Goal: Transaction & Acquisition: Purchase product/service

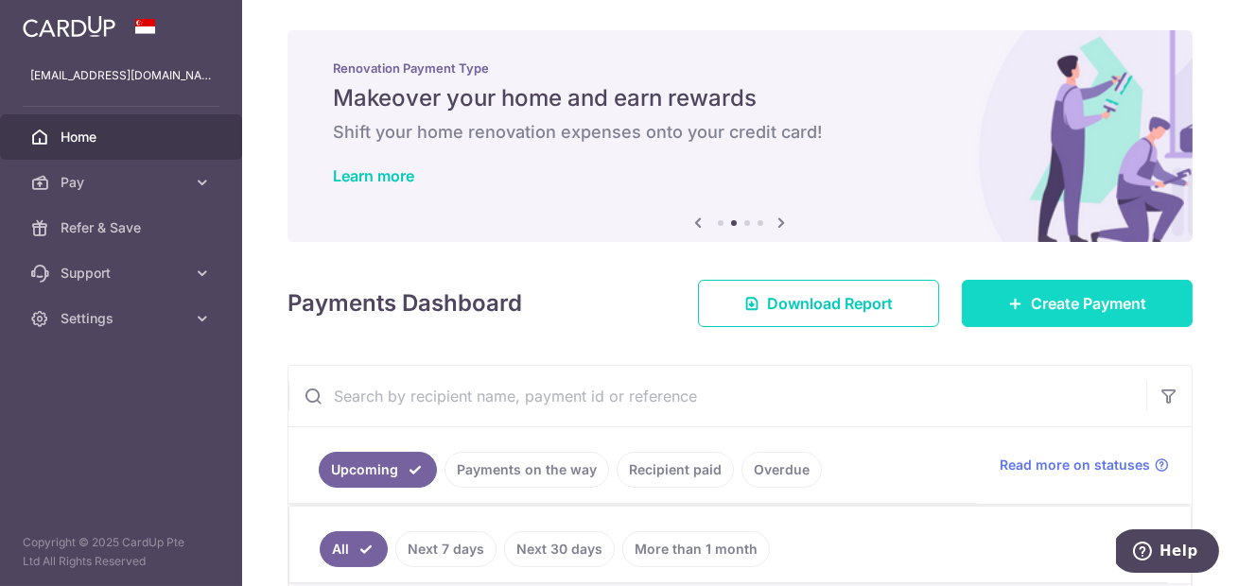
click at [1021, 292] on link "Create Payment" at bounding box center [1077, 303] width 231 height 47
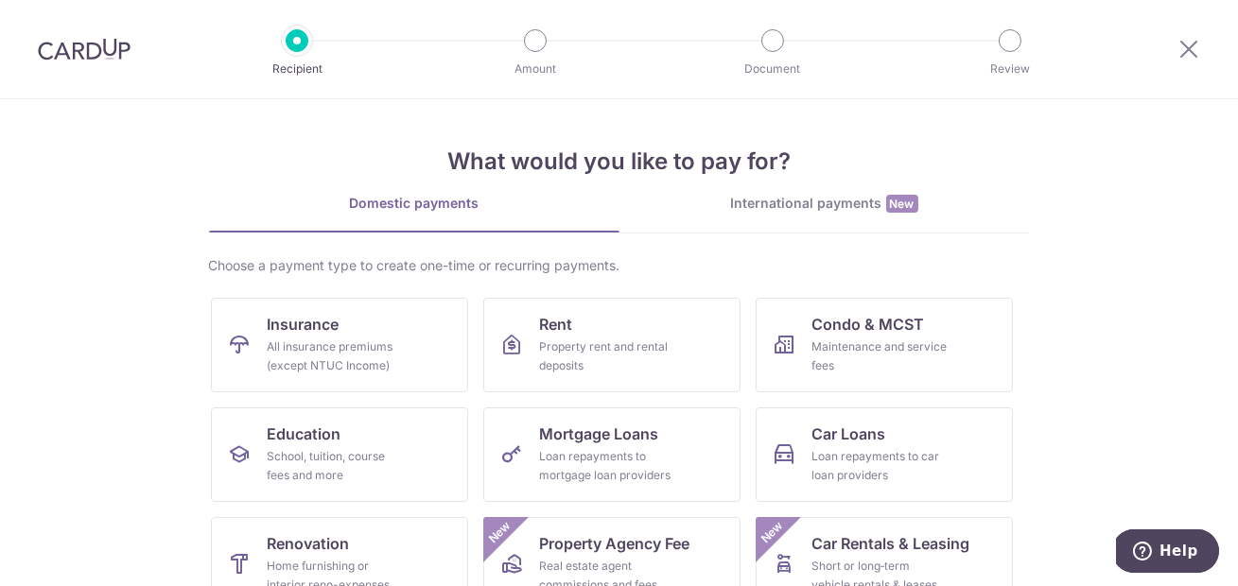
click at [69, 55] on img at bounding box center [84, 49] width 93 height 23
click at [886, 429] on link "Car Loans Loan repayments to car loan providers" at bounding box center [884, 455] width 257 height 95
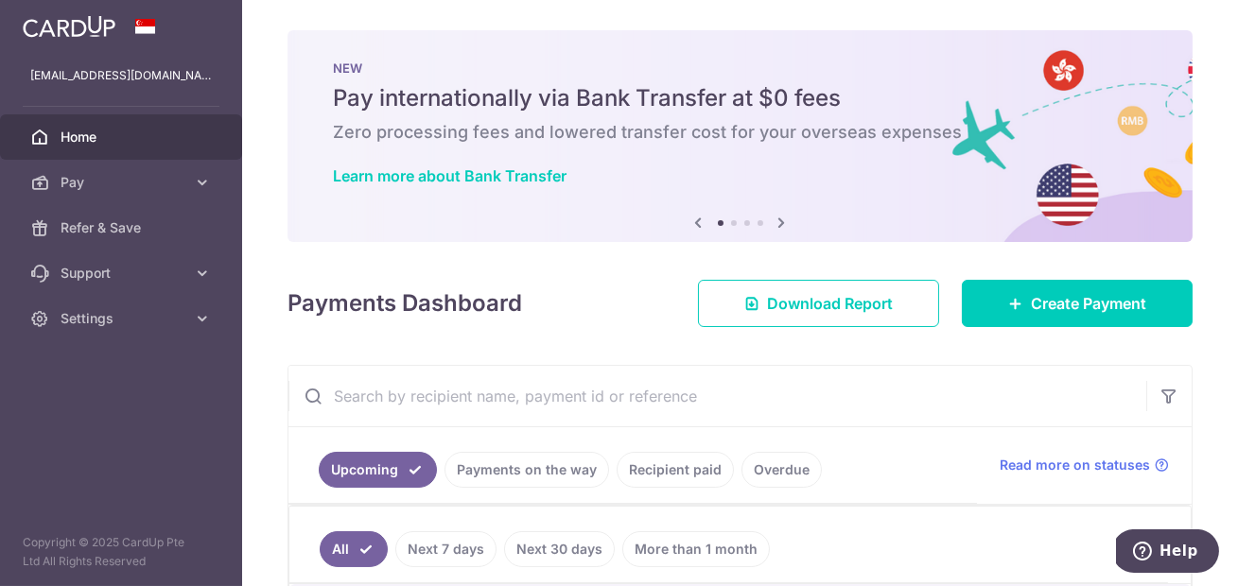
click at [777, 225] on icon at bounding box center [782, 223] width 23 height 24
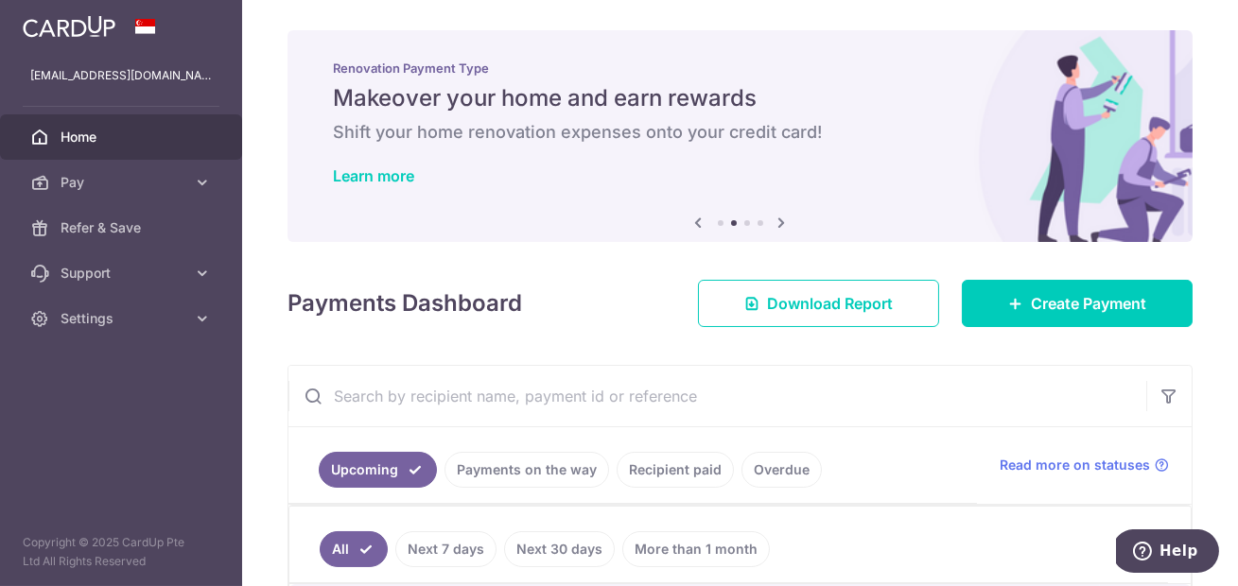
click at [777, 225] on icon at bounding box center [782, 223] width 23 height 24
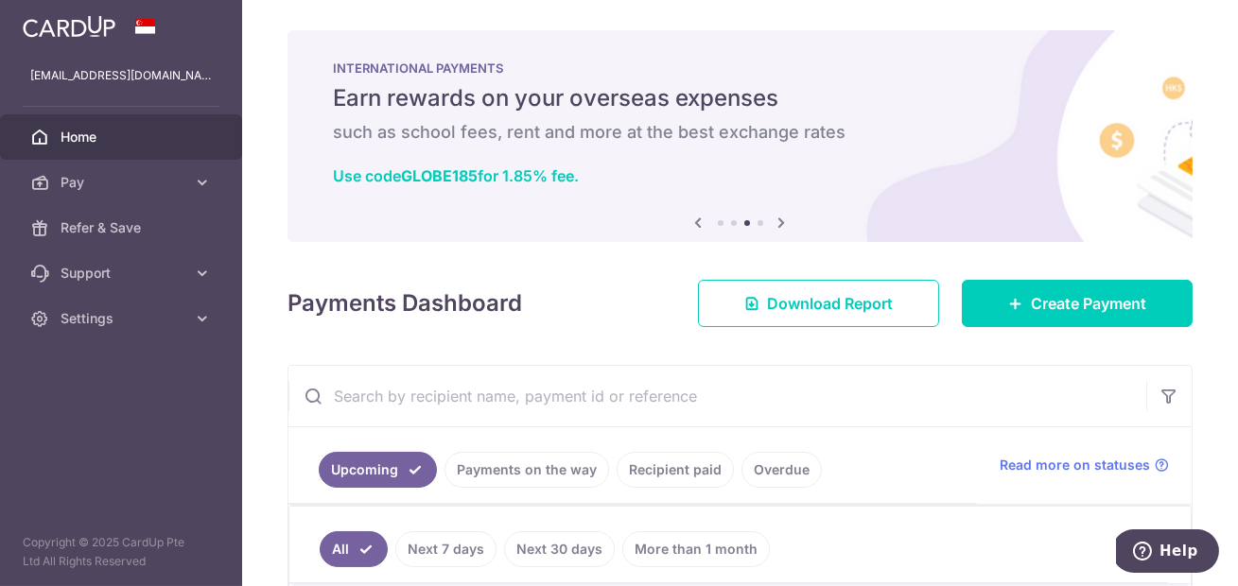
click at [777, 225] on icon at bounding box center [782, 223] width 23 height 24
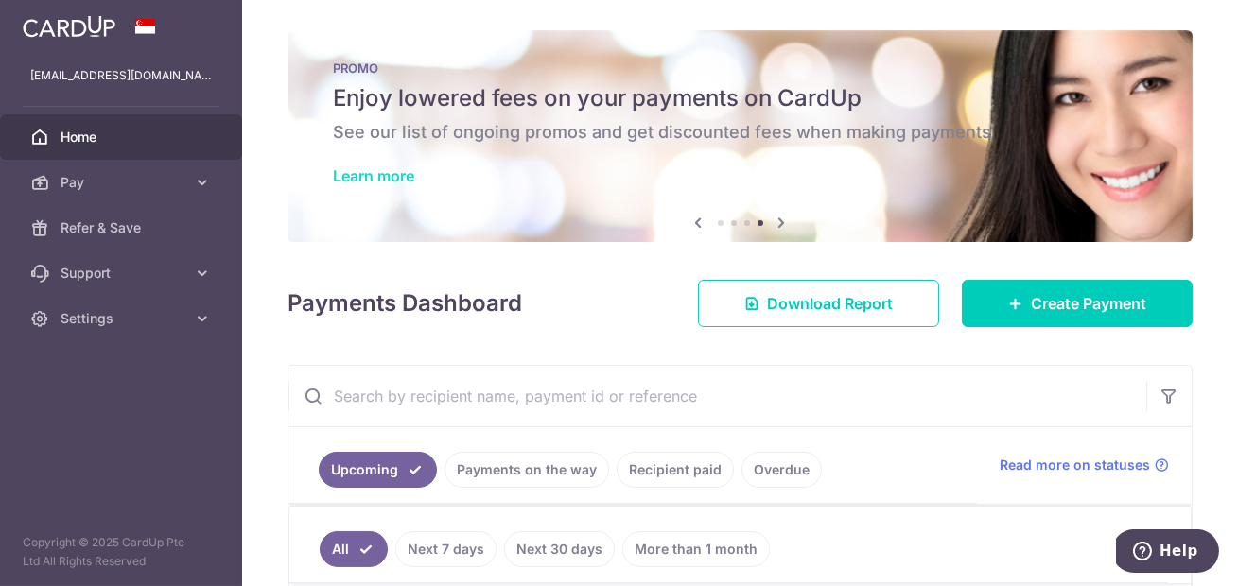
click at [383, 168] on link "Learn more" at bounding box center [373, 175] width 81 height 19
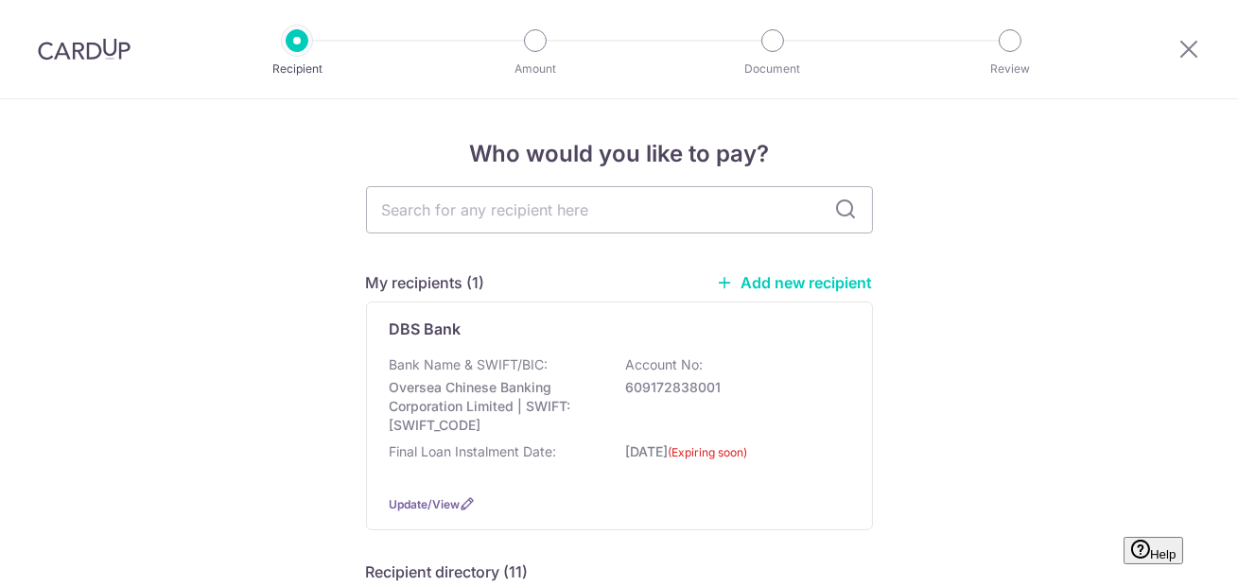
scroll to position [130, 0]
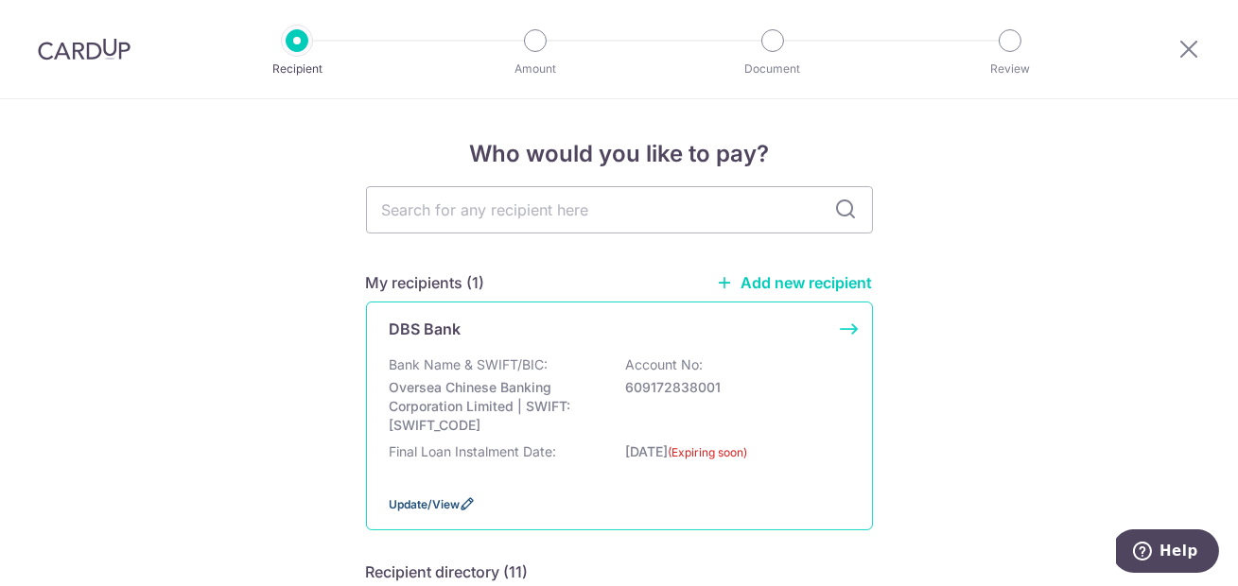
click at [432, 503] on span "Update/View" at bounding box center [425, 504] width 71 height 14
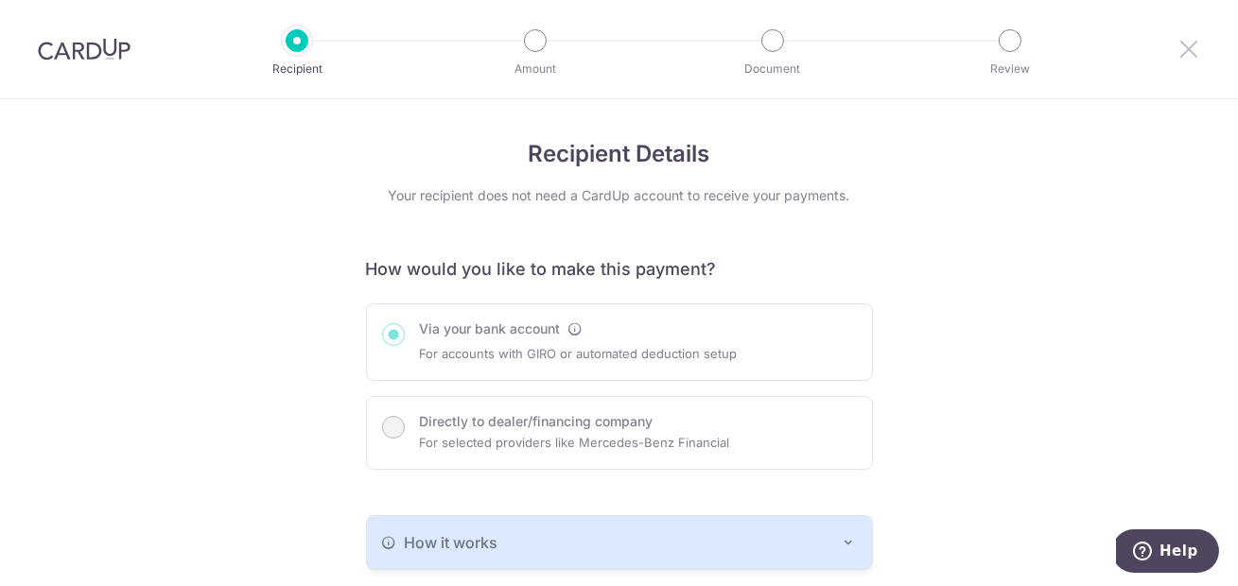
click at [1194, 51] on icon at bounding box center [1188, 49] width 23 height 24
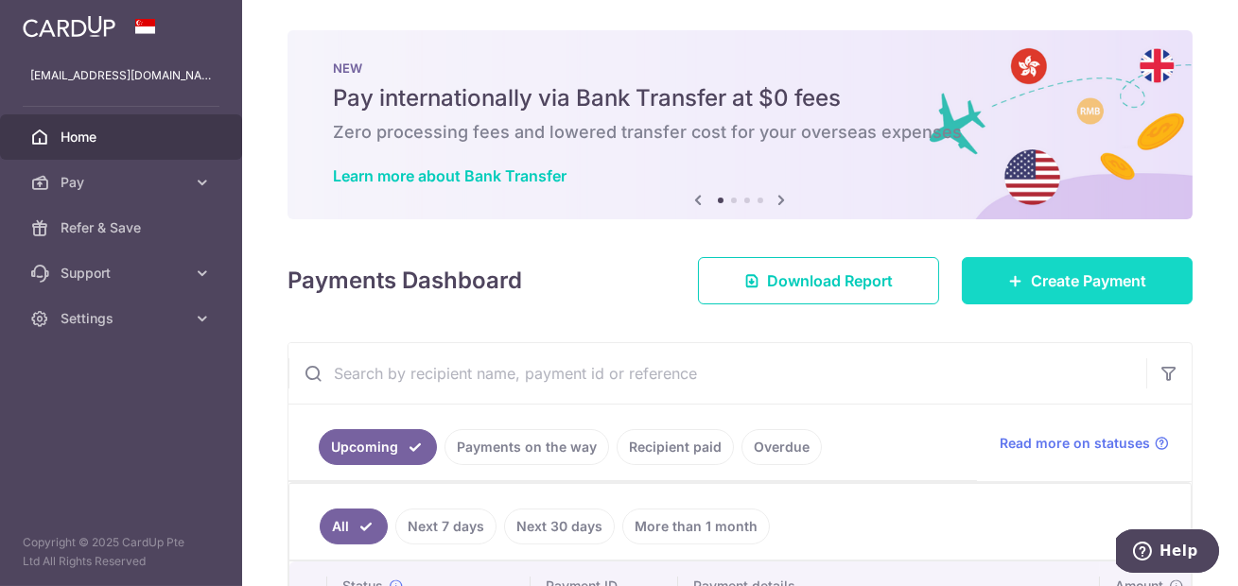
click at [1065, 281] on span "Create Payment" at bounding box center [1088, 281] width 115 height 23
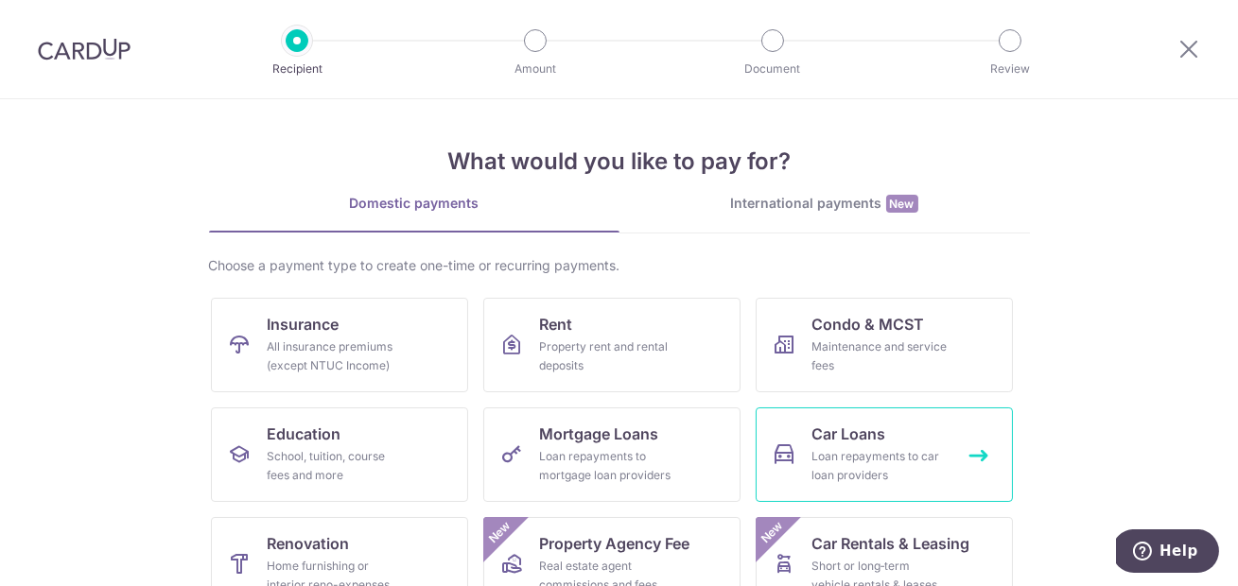
click at [821, 468] on div "Loan repayments to car loan providers" at bounding box center [880, 466] width 136 height 38
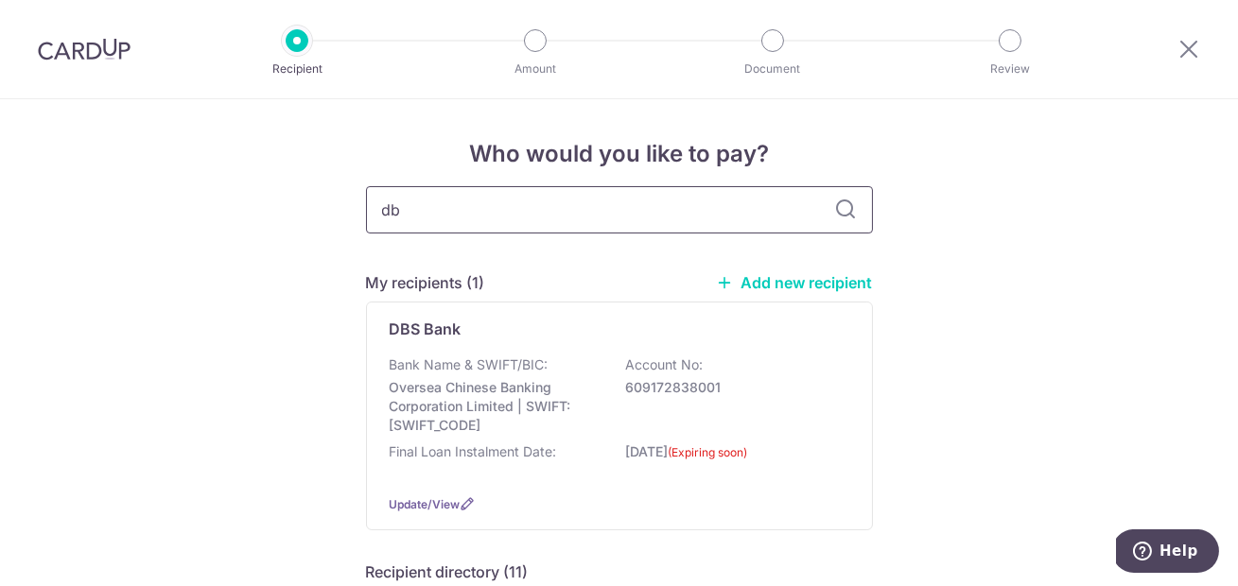
type input "dbs"
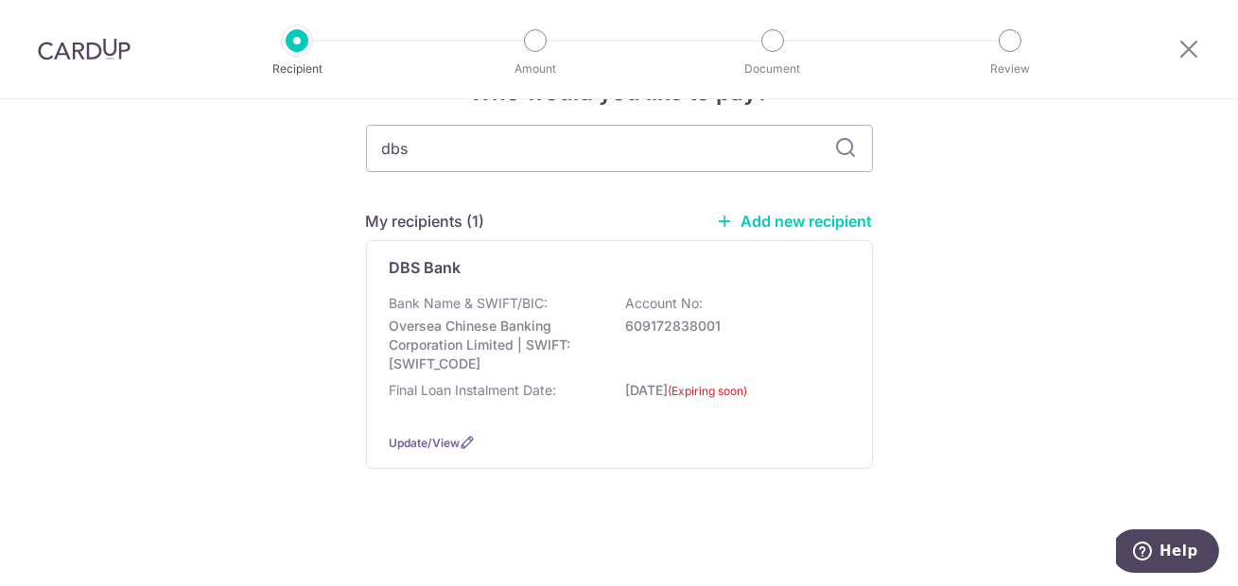
click at [787, 212] on link "Add new recipient" at bounding box center [795, 221] width 156 height 19
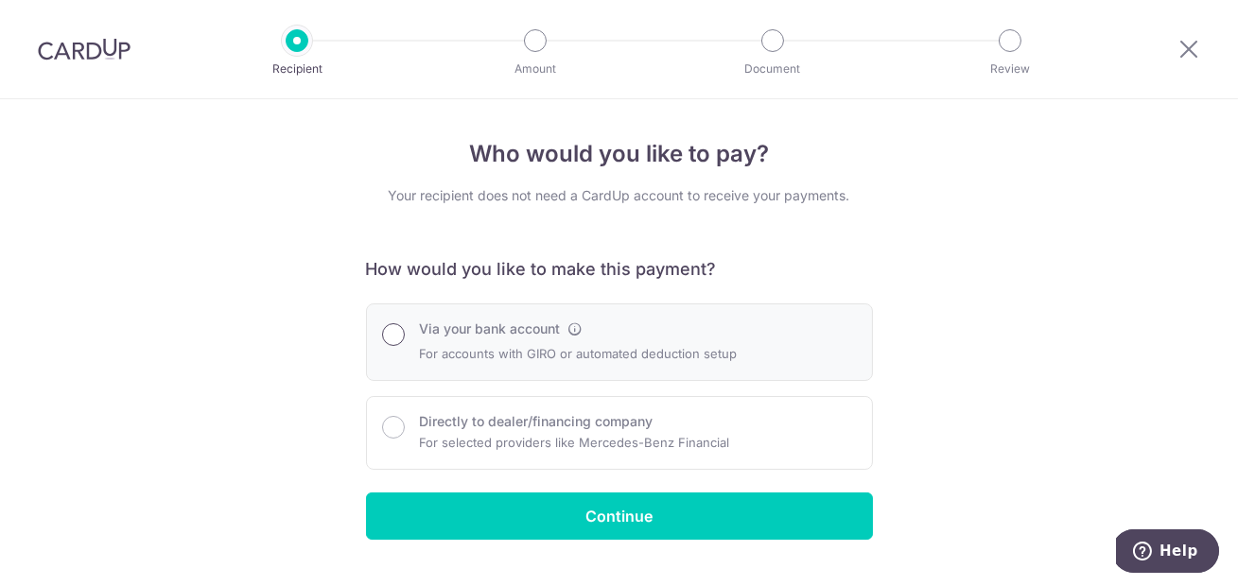
click at [390, 331] on input "Via your bank account" at bounding box center [393, 334] width 23 height 23
radio input "true"
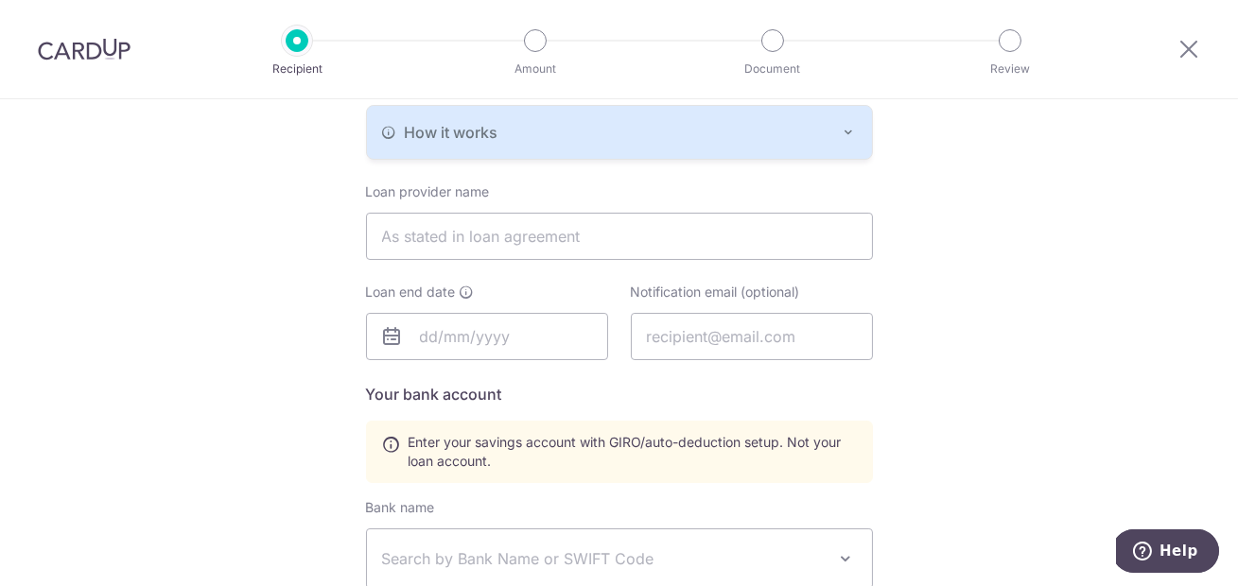
scroll to position [420, 0]
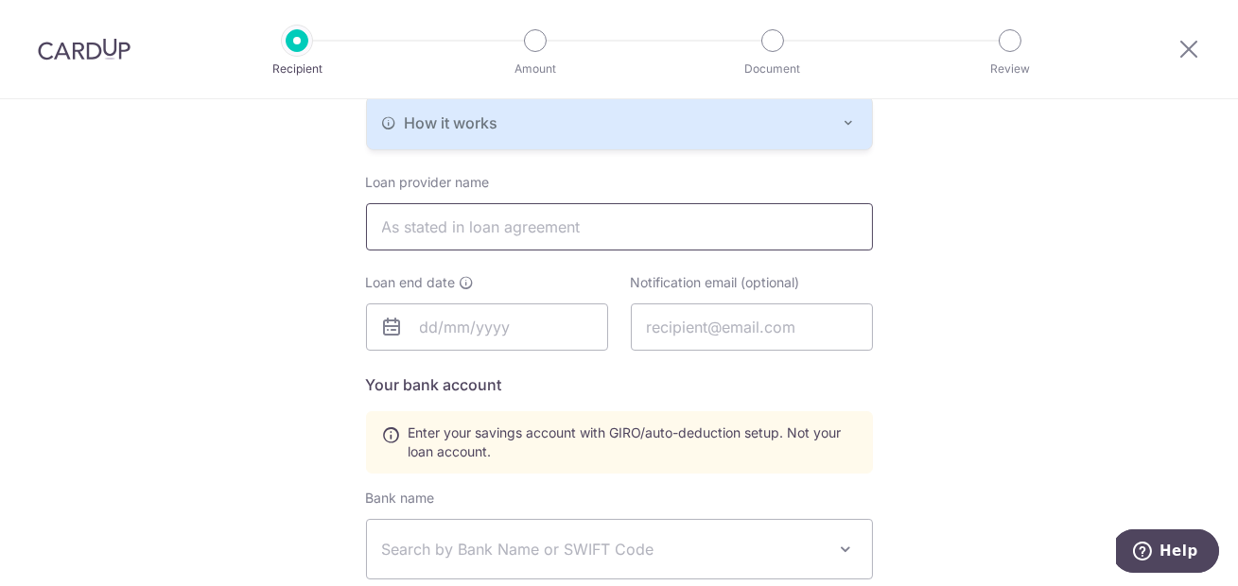
click at [482, 235] on input "text" at bounding box center [619, 226] width 507 height 47
type input "DBS BANK LTD"
click at [444, 320] on input "text" at bounding box center [487, 327] width 242 height 47
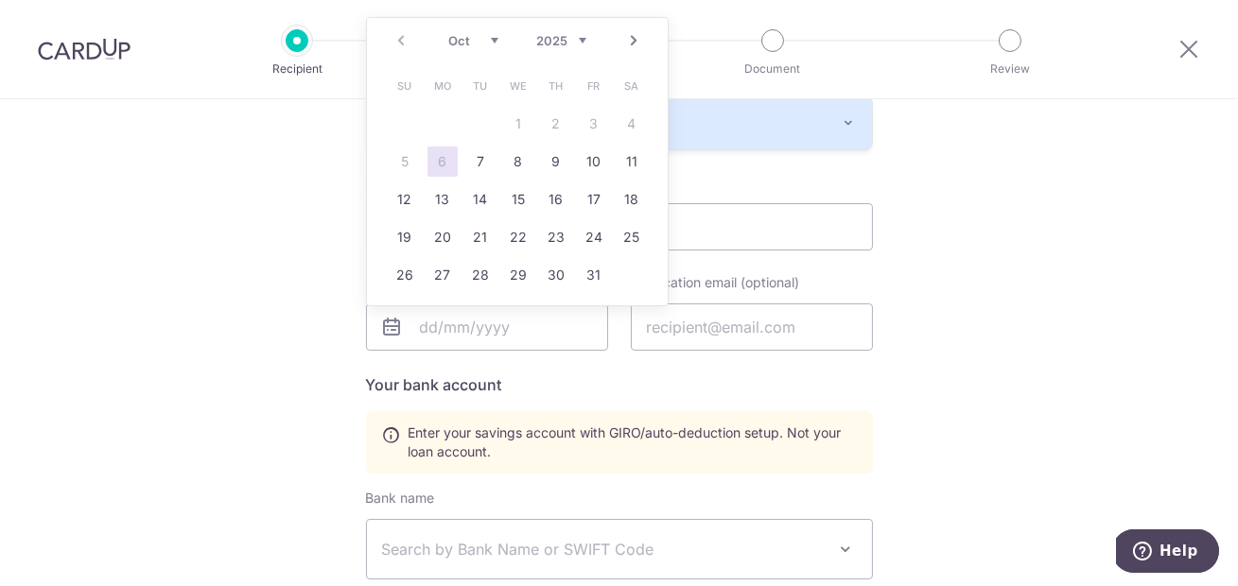
click at [998, 219] on div "Who would you like to pay? Your recipient does not need a CardUp account to rec…" at bounding box center [619, 337] width 1238 height 1316
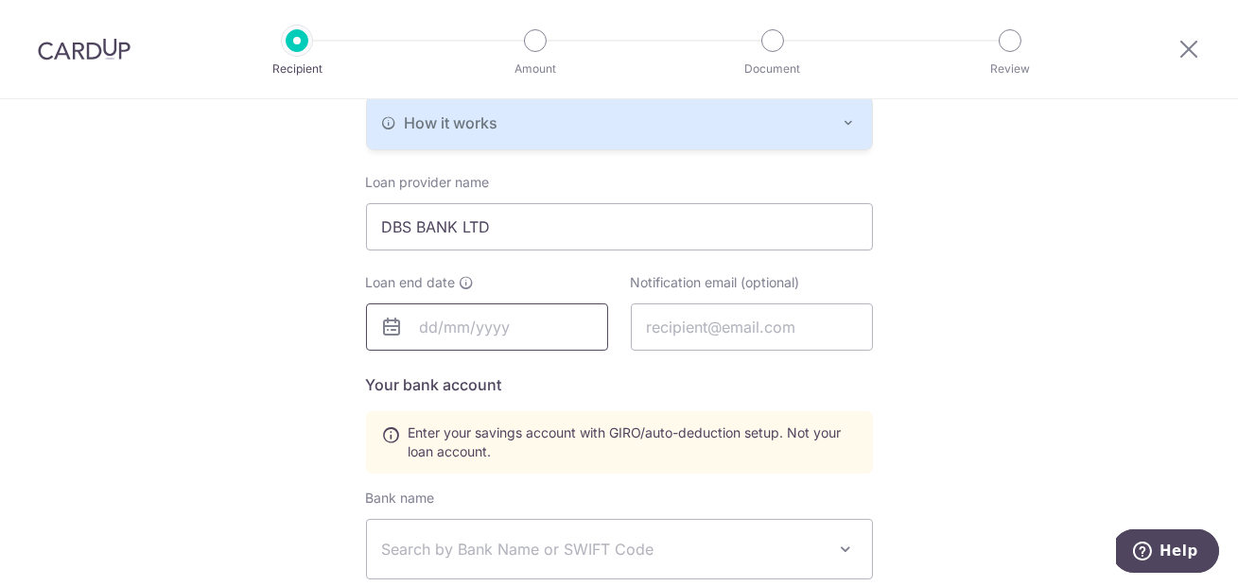
click at [425, 327] on input "text" at bounding box center [487, 327] width 242 height 47
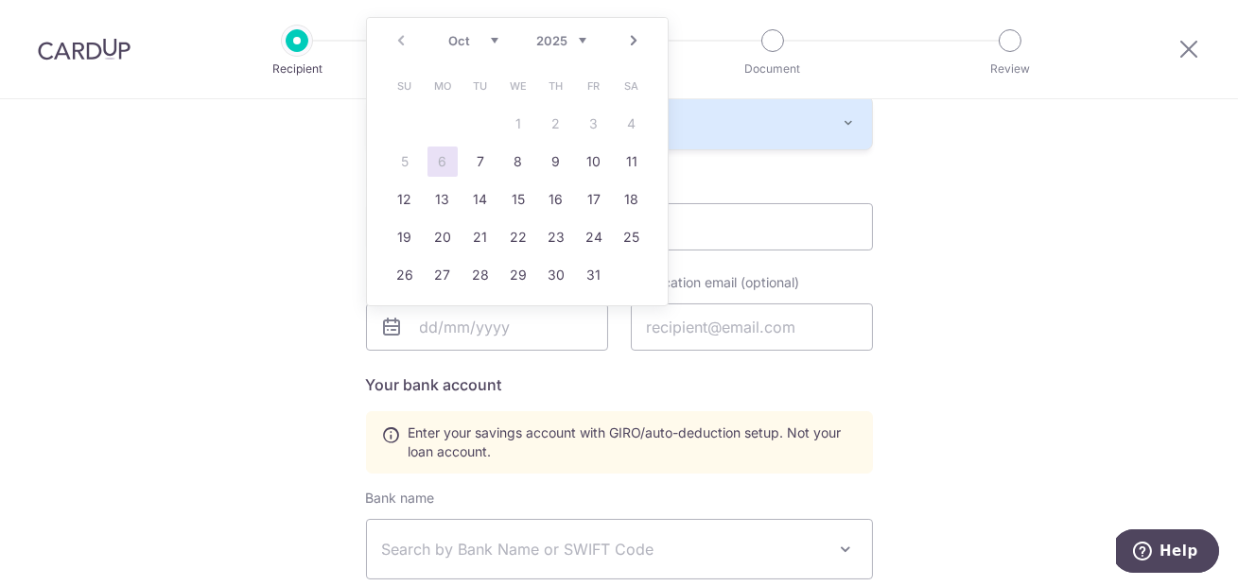
click at [634, 42] on link "Next" at bounding box center [633, 40] width 23 height 23
click at [516, 162] on link "10" at bounding box center [518, 162] width 30 height 30
type input "[DATE]"
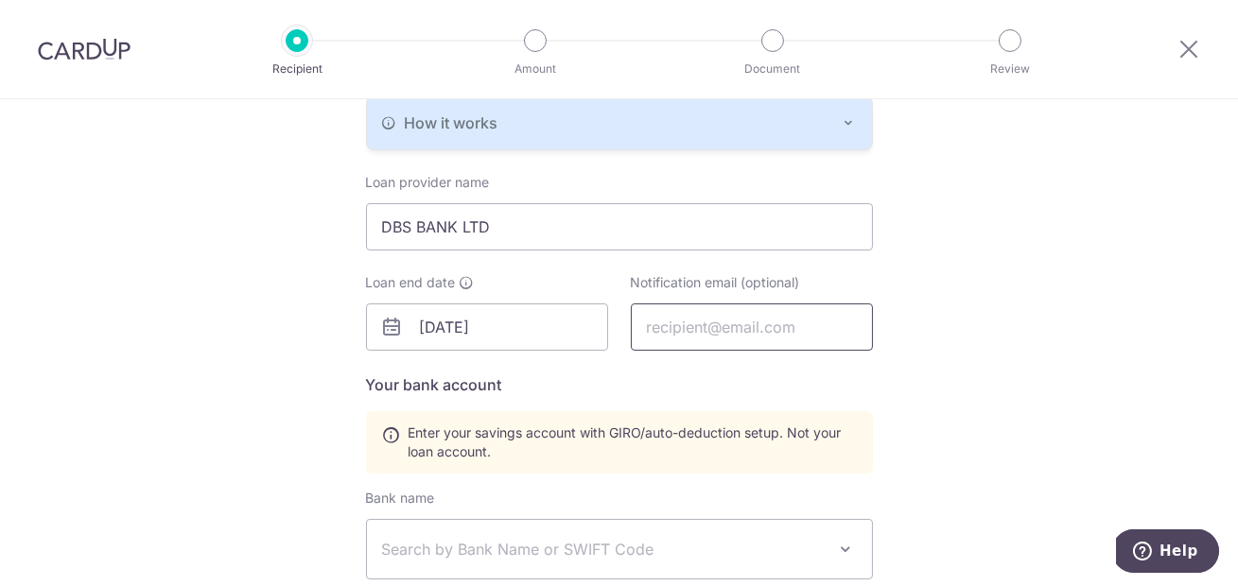
click at [693, 325] on input "text" at bounding box center [752, 327] width 242 height 47
click at [983, 300] on div "Who would you like to pay? Your recipient does not need a CardUp account to rec…" at bounding box center [619, 337] width 1238 height 1316
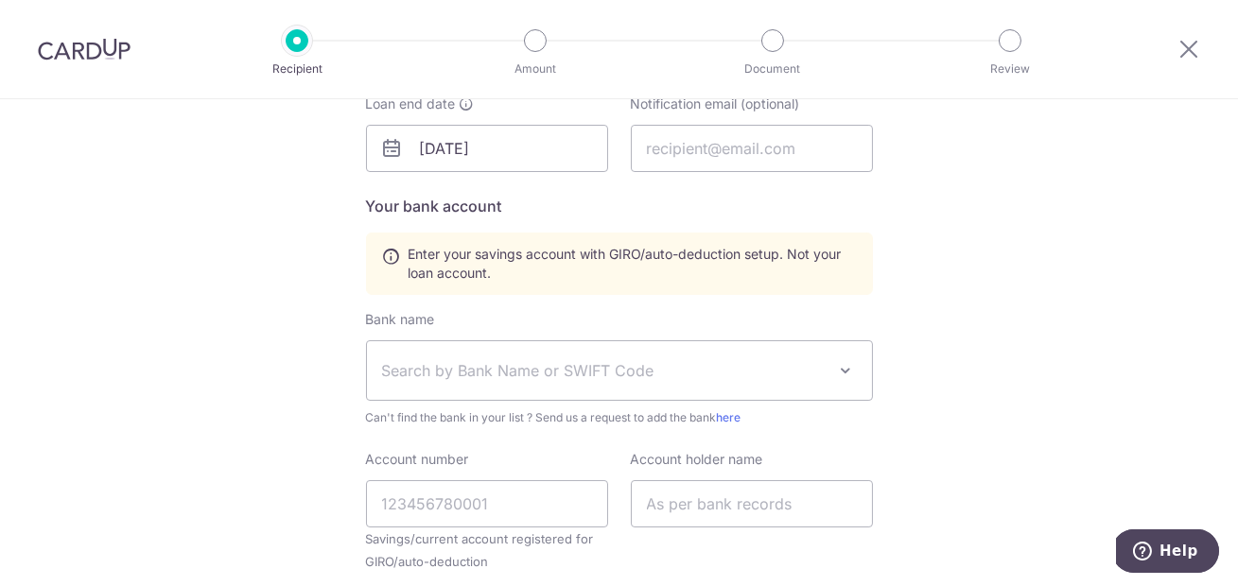
scroll to position [579, 0]
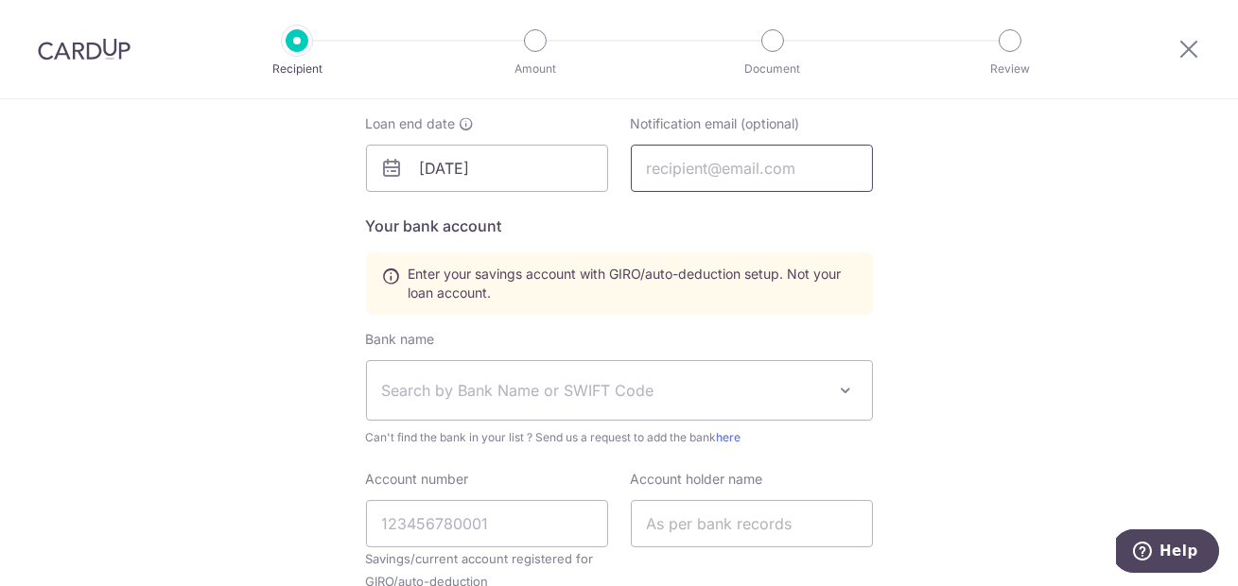
click at [734, 163] on input "text" at bounding box center [752, 168] width 242 height 47
type input "[EMAIL_ADDRESS][DOMAIN_NAME]"
click at [782, 240] on div "Loan provider name DBS BANK LTD Loan end date 10/12/2025 Notification email (op…" at bounding box center [619, 357] width 507 height 687
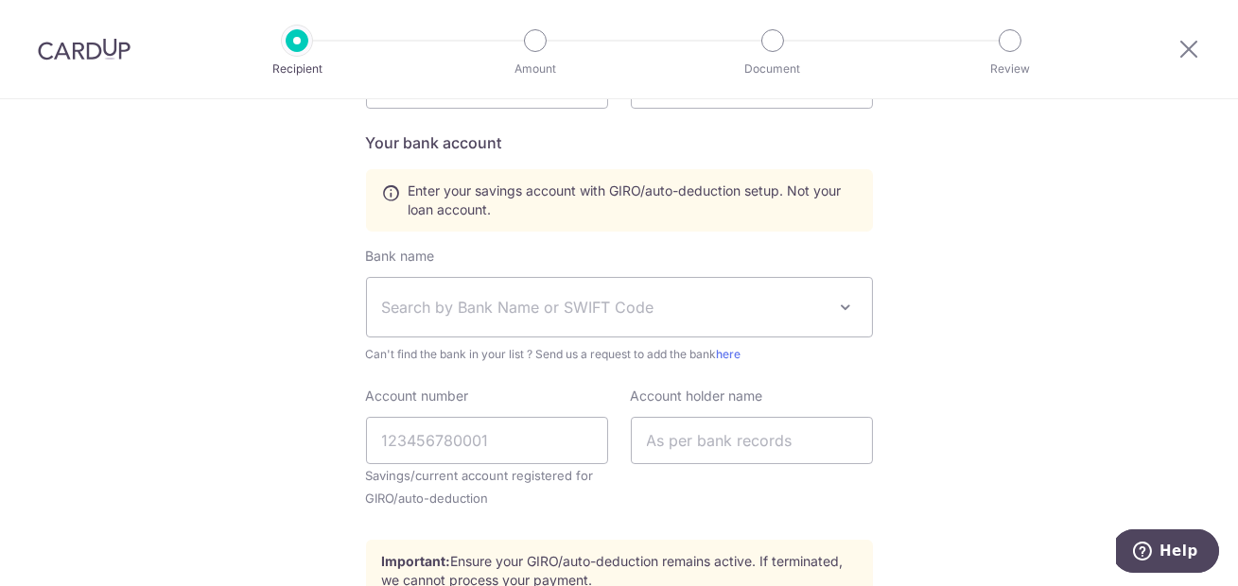
scroll to position [679, 0]
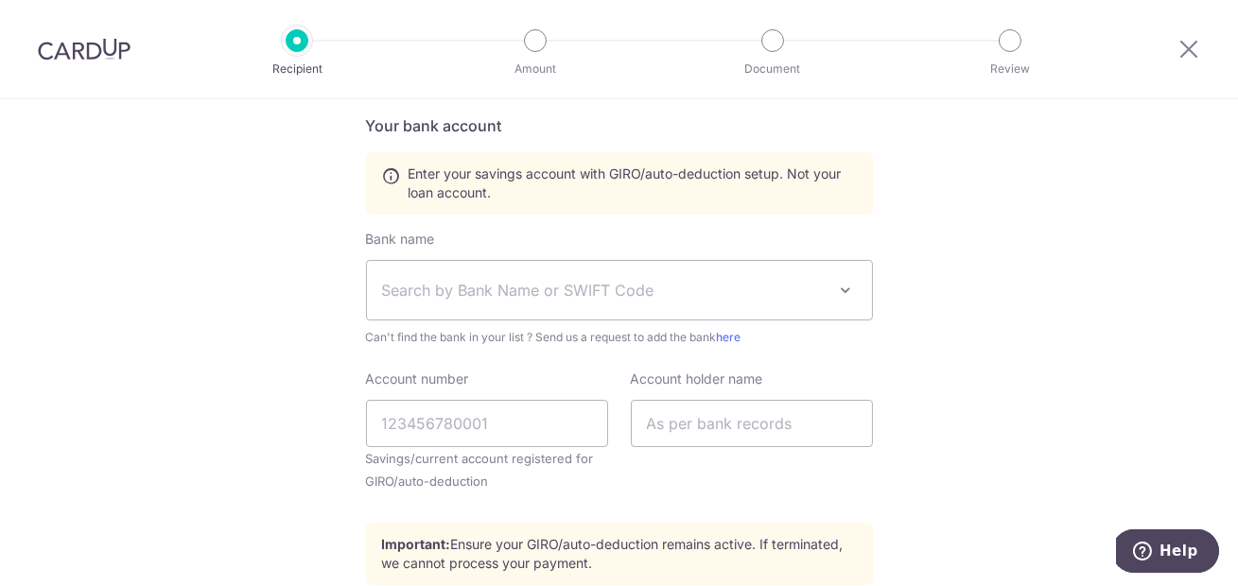
click at [807, 303] on span "Search by Bank Name or SWIFT Code" at bounding box center [619, 290] width 505 height 59
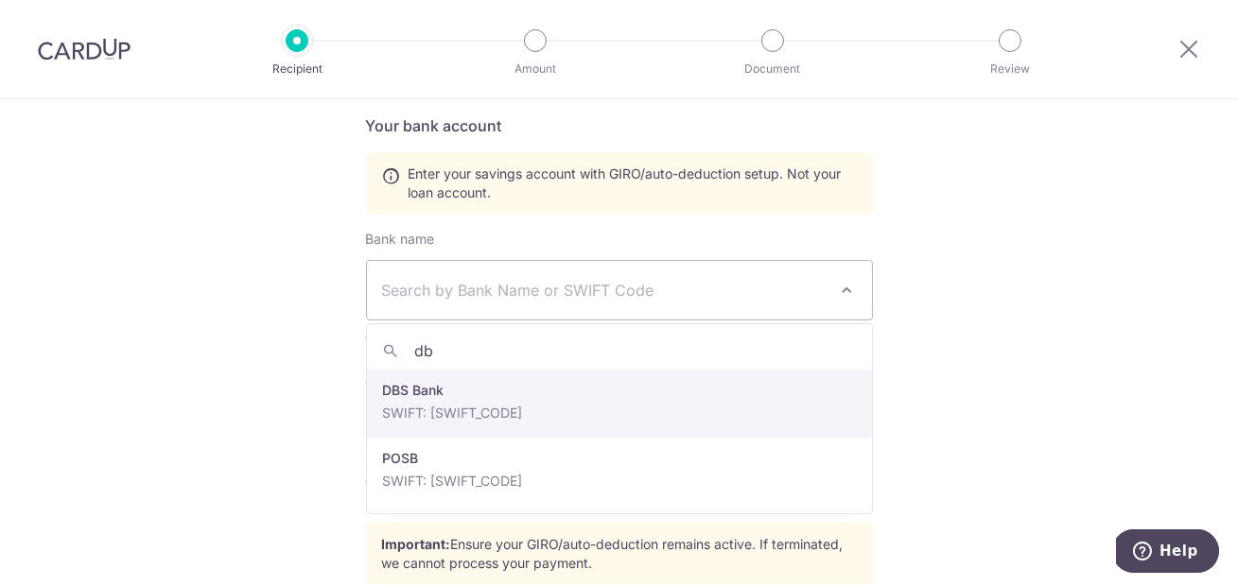
type input "d"
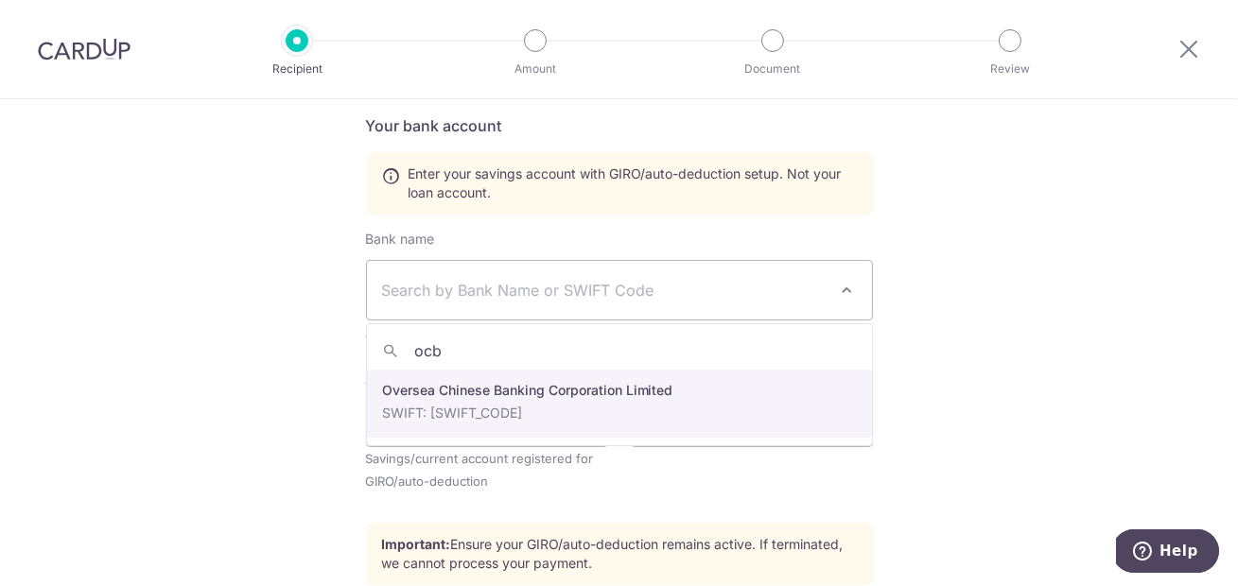
type input "ocbc"
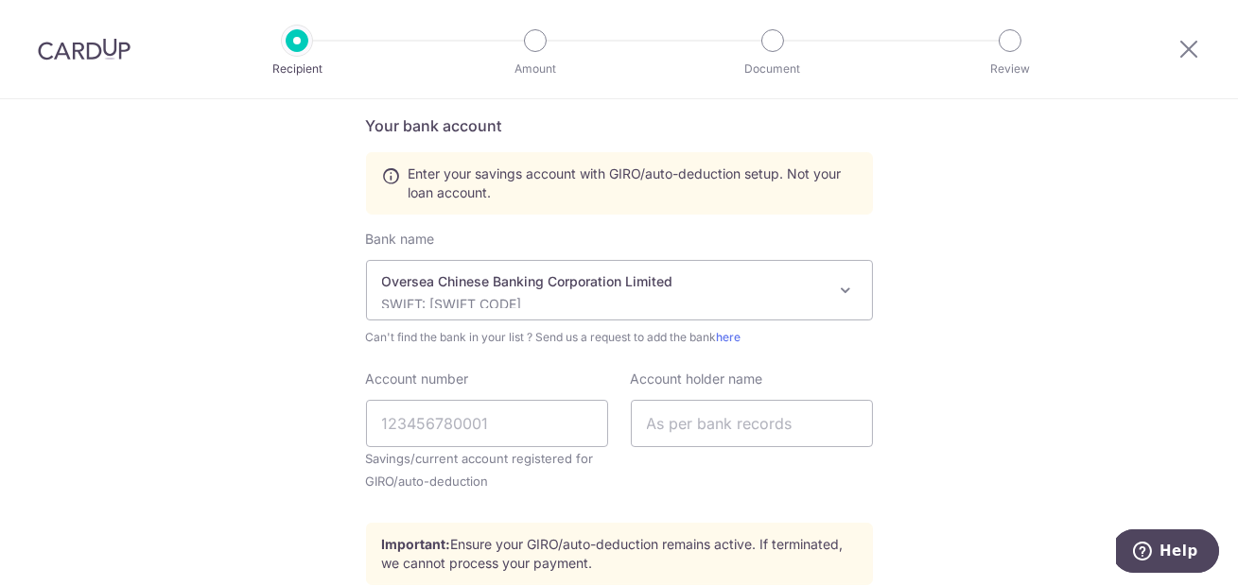
select select "12"
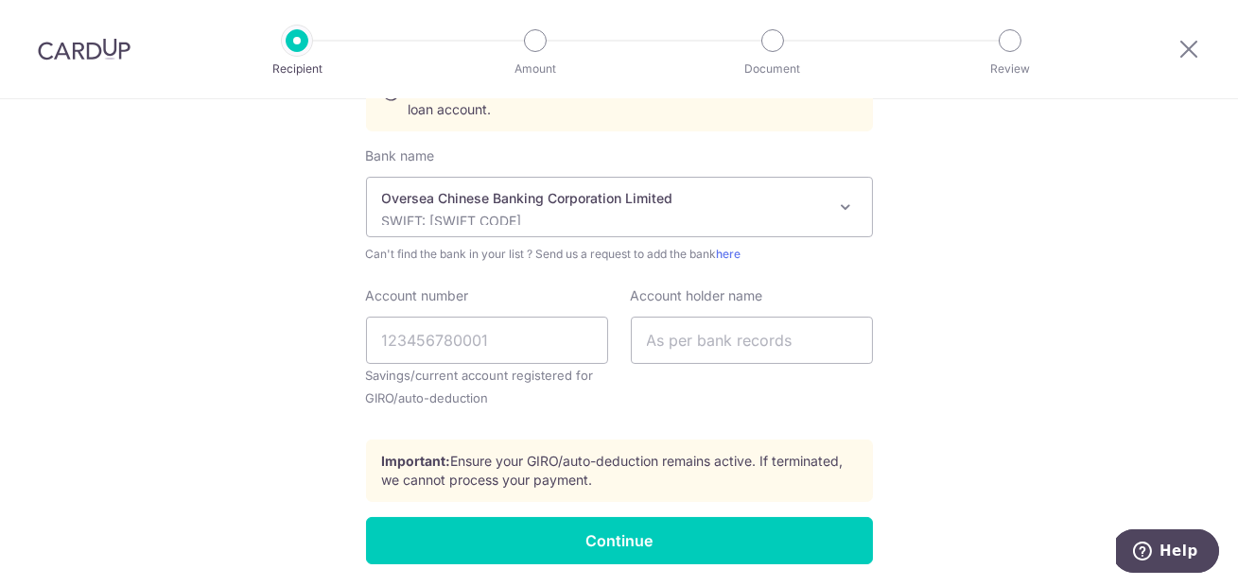
scroll to position [763, 0]
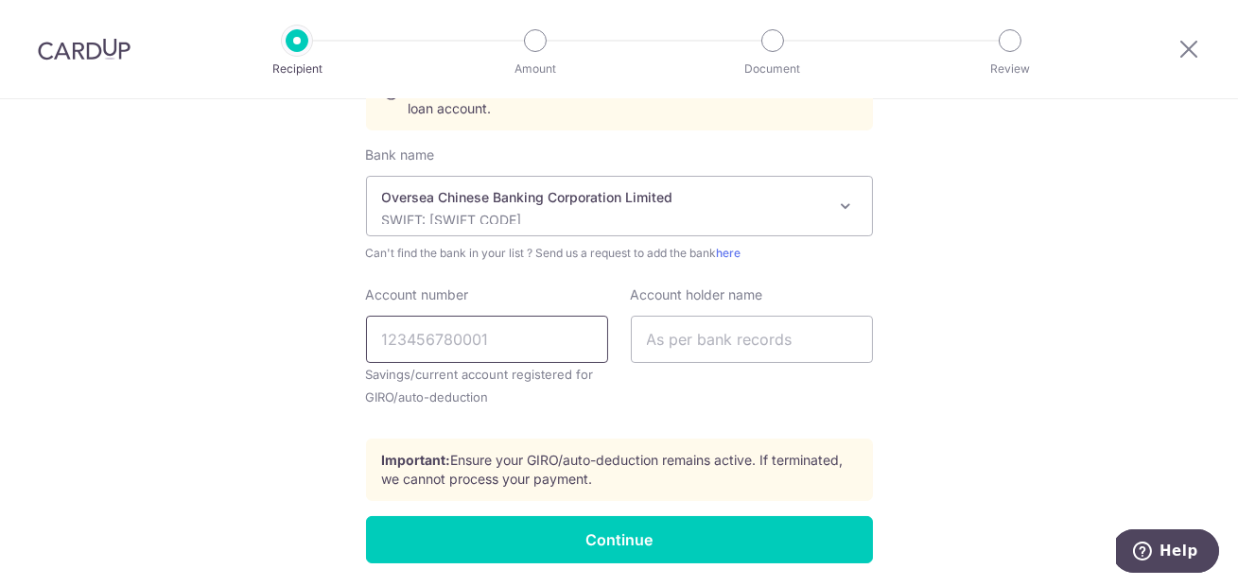
click at [464, 323] on input "Account number" at bounding box center [487, 339] width 242 height 47
type input "609172838001"
click at [716, 340] on input "text" at bounding box center [752, 339] width 242 height 47
type input "Fan Kaideng"
click at [711, 398] on div "Account holder name Fan Kaideng" at bounding box center [751, 355] width 265 height 138
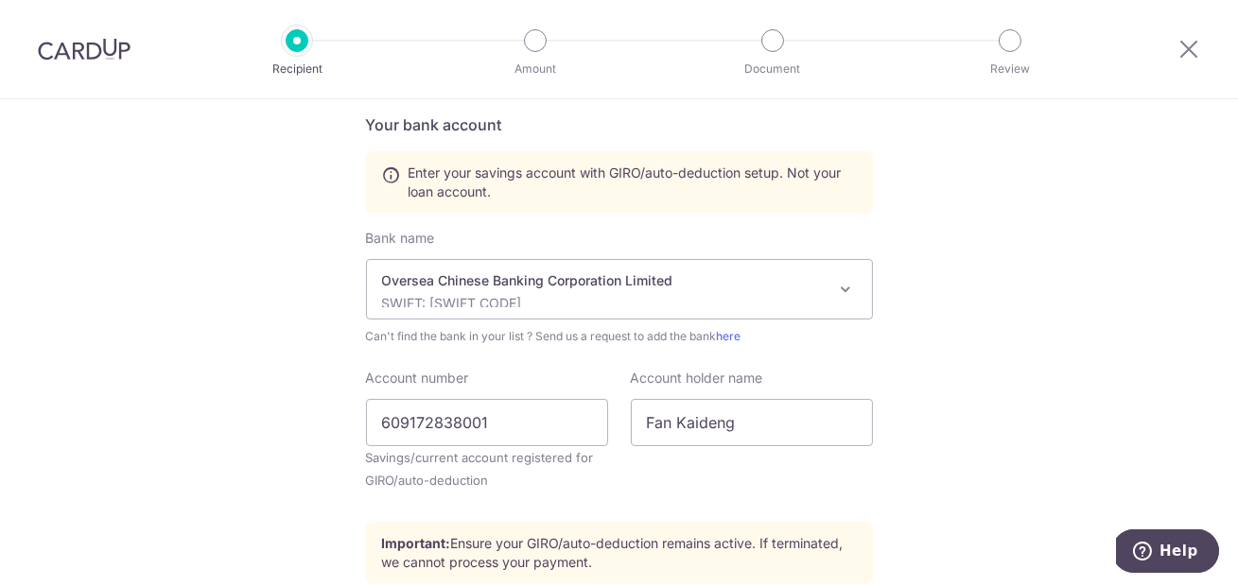
scroll to position [827, 0]
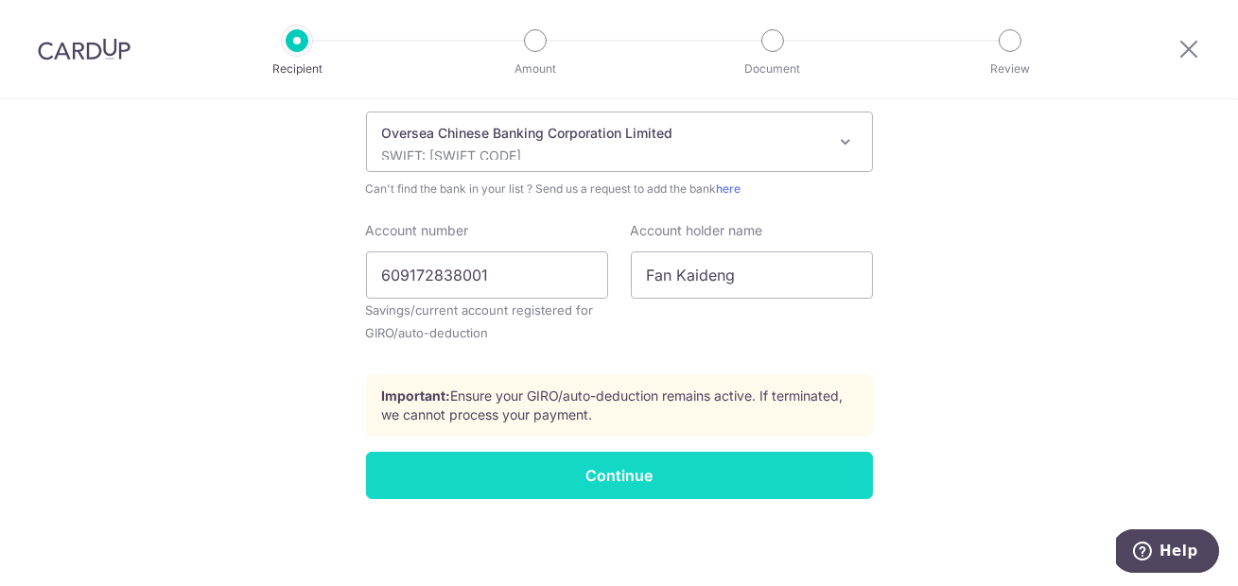
click at [629, 479] on input "Continue" at bounding box center [619, 475] width 507 height 47
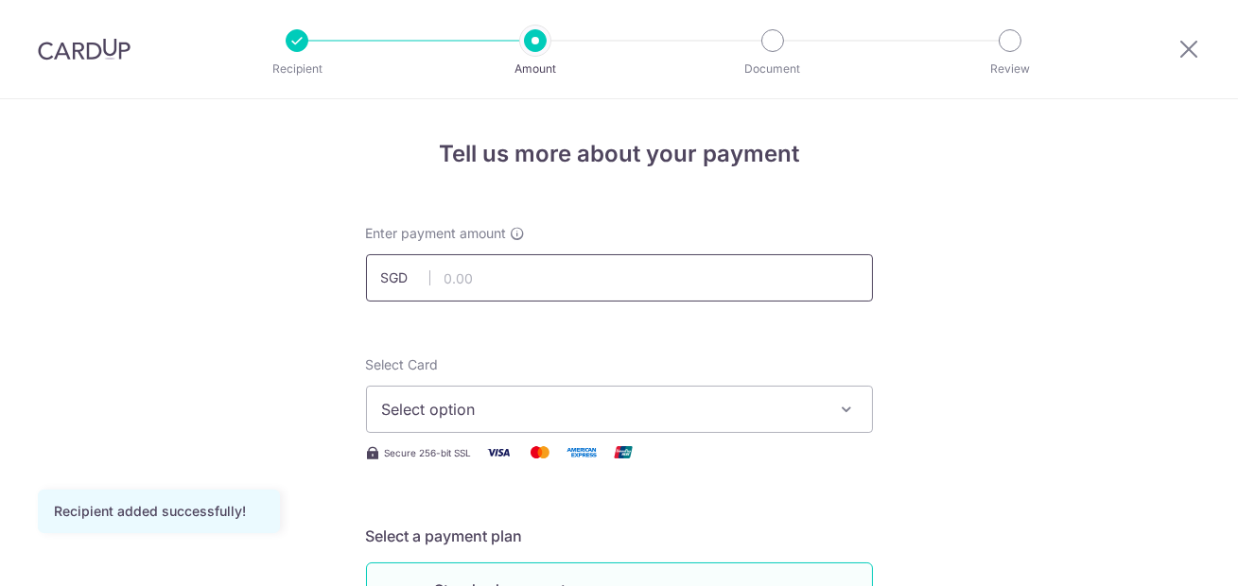
click at [476, 285] on input "text" at bounding box center [619, 277] width 507 height 47
type input "677.00"
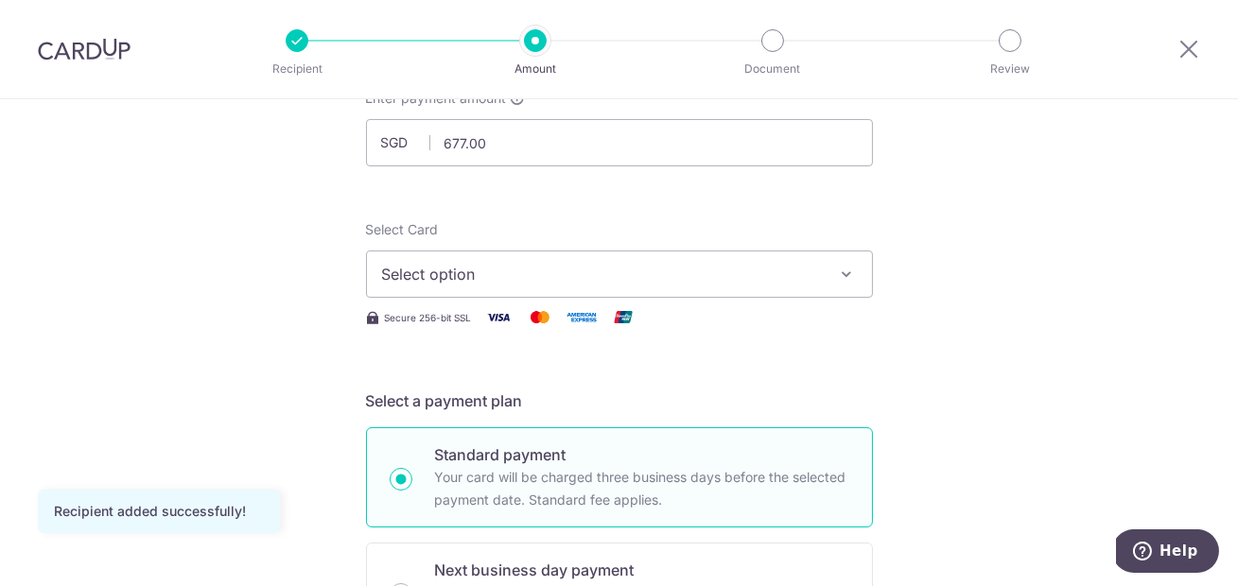
scroll to position [165, 0]
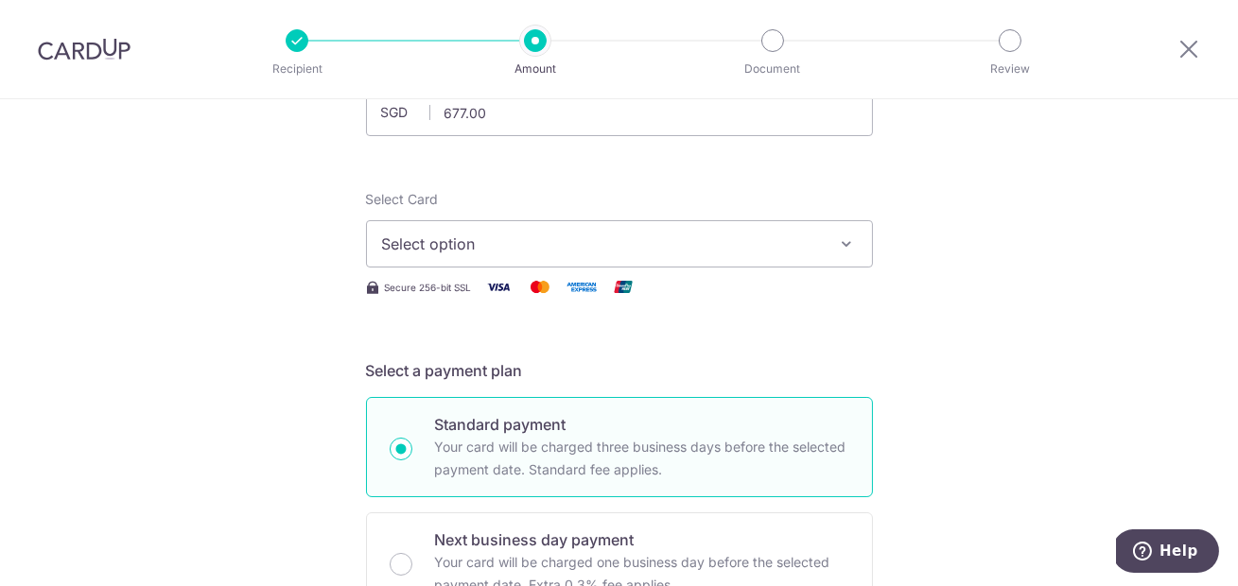
click at [667, 252] on span "Select option" at bounding box center [602, 244] width 441 height 23
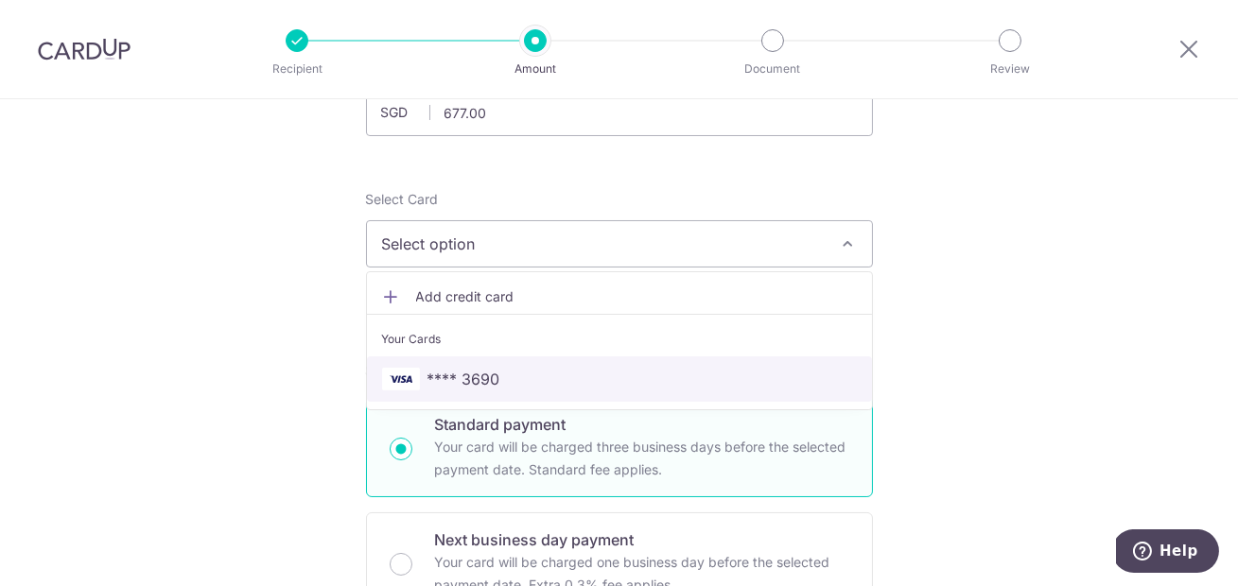
click at [562, 363] on link "**** 3690" at bounding box center [619, 379] width 505 height 45
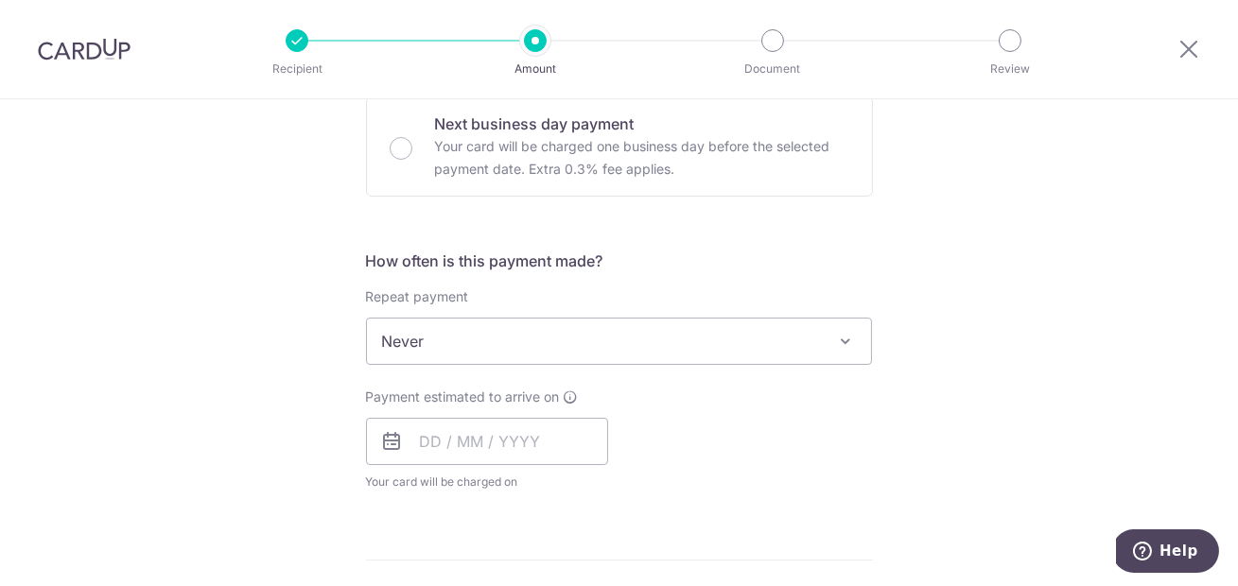
scroll to position [605, 0]
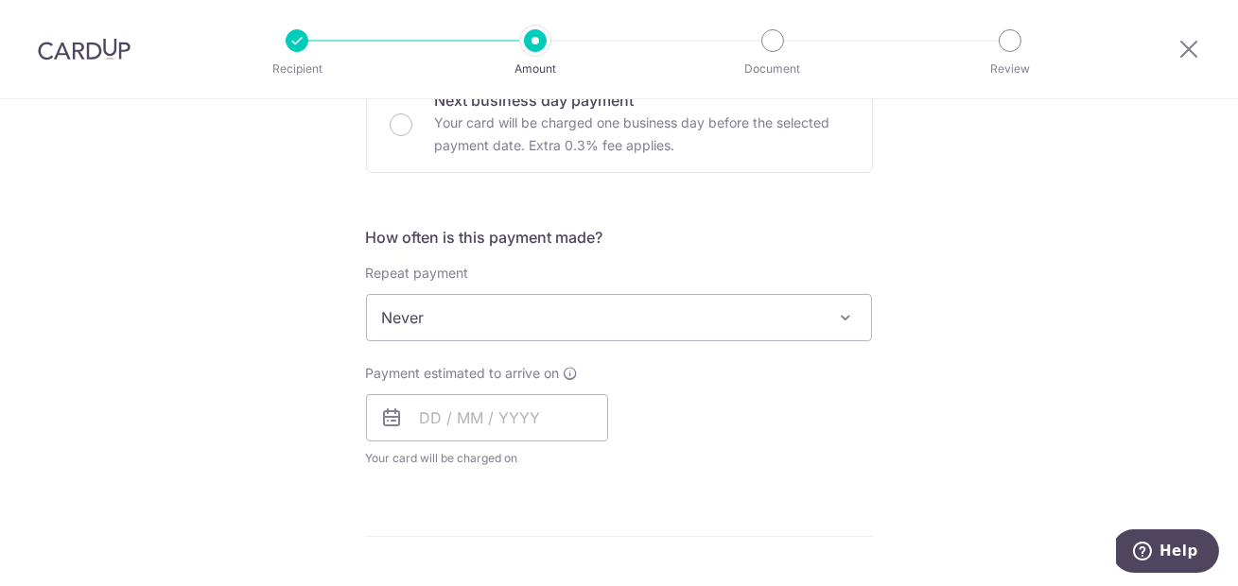
click at [664, 312] on span "Never" at bounding box center [619, 317] width 505 height 45
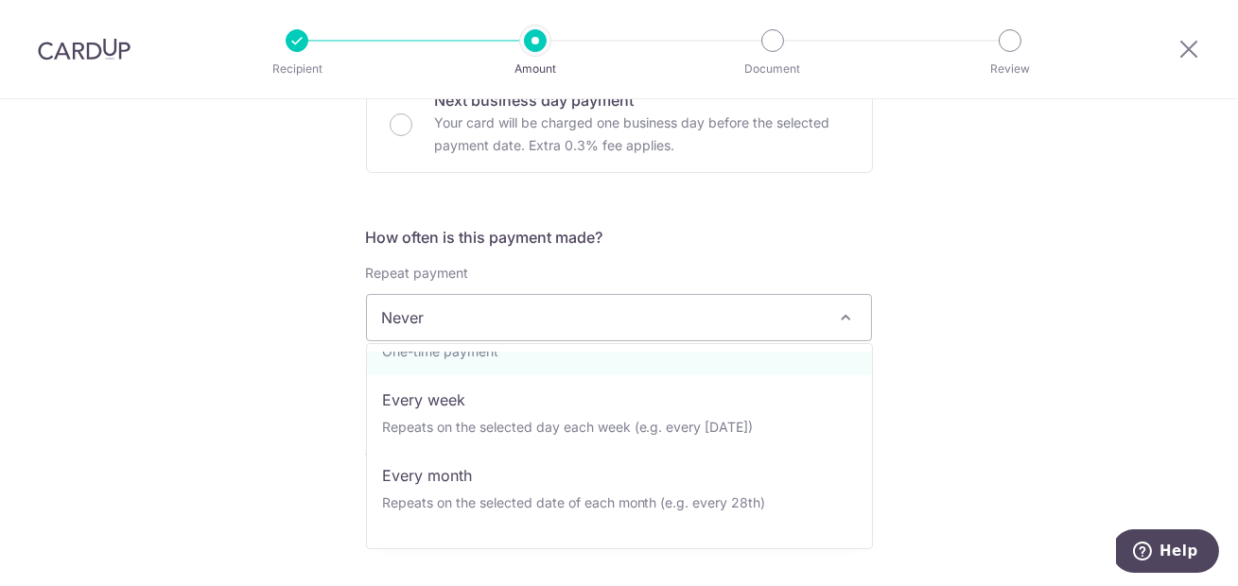
scroll to position [61, 0]
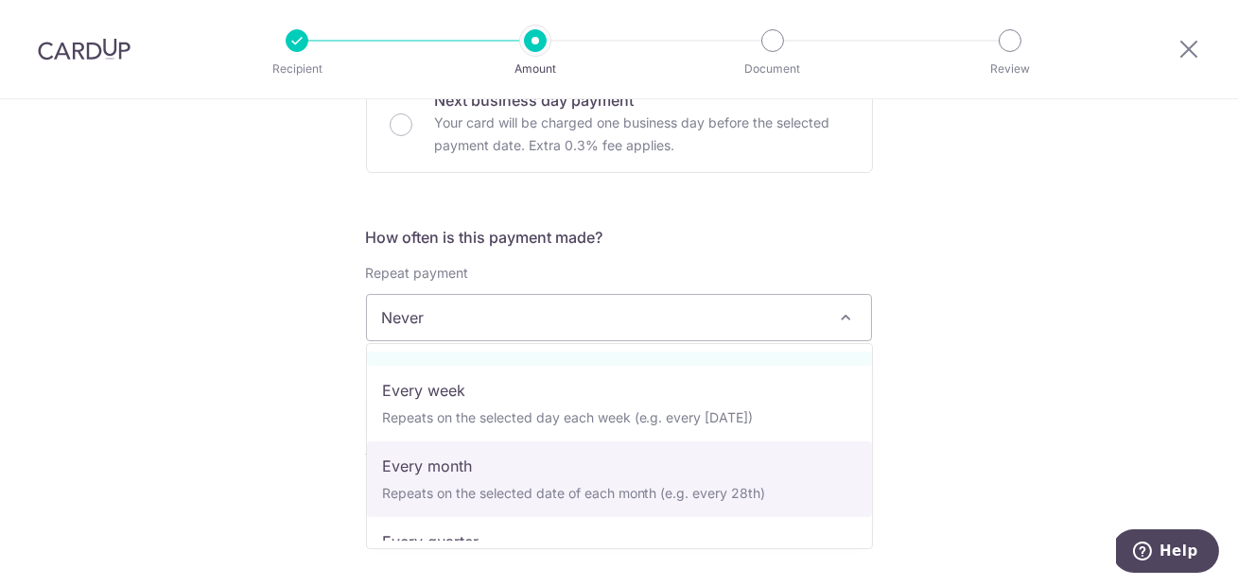
select select "3"
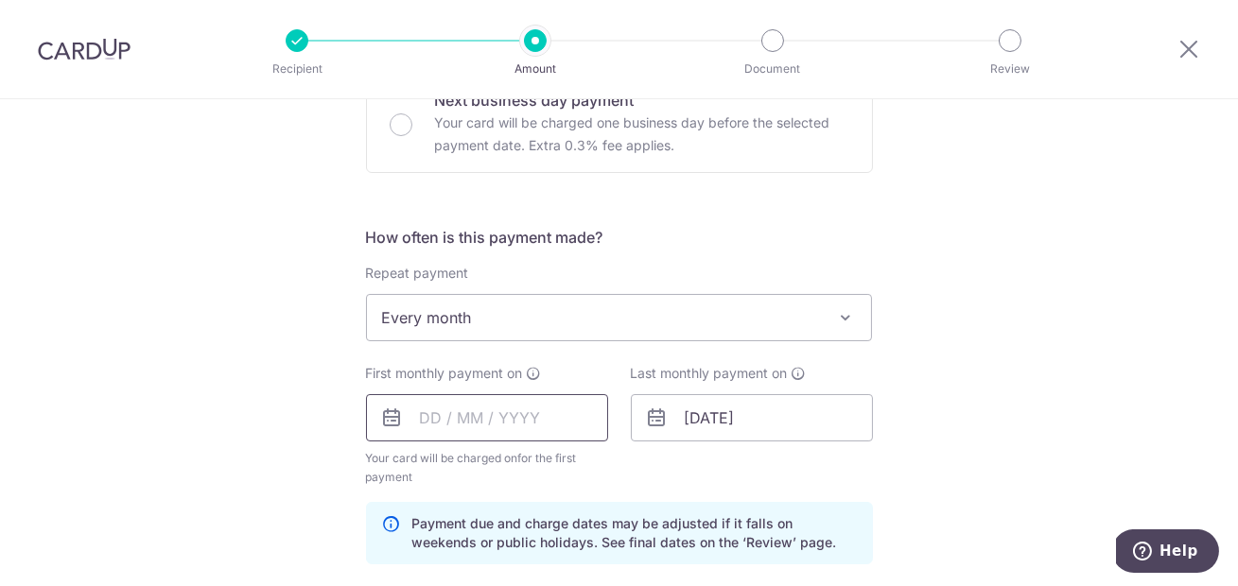
click at [420, 419] on input "text" at bounding box center [487, 417] width 242 height 47
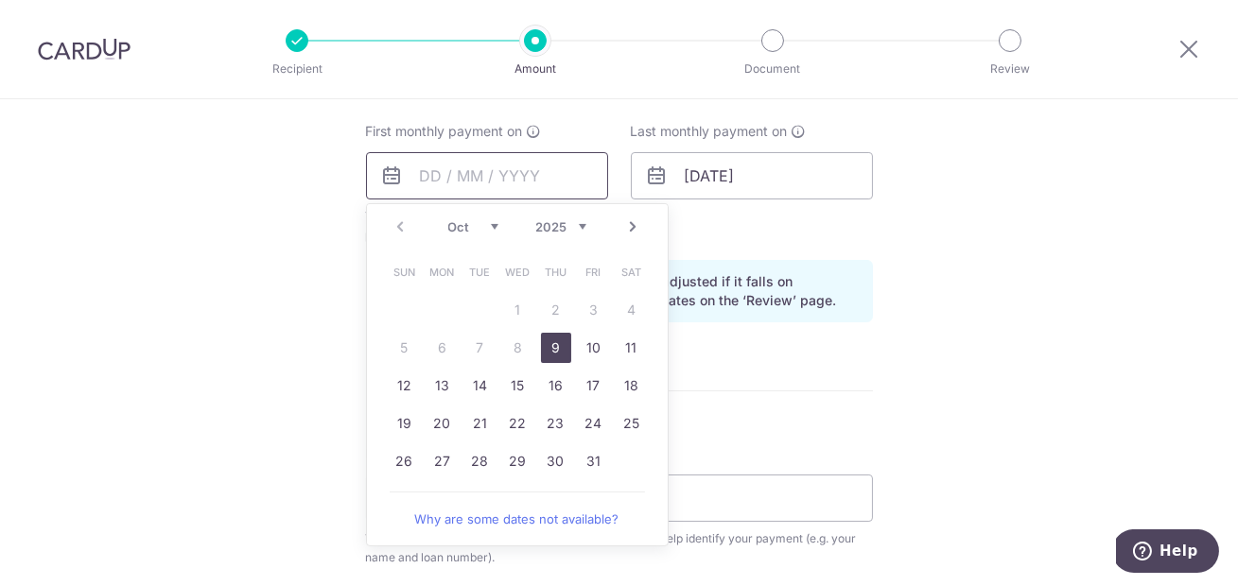
scroll to position [849, 0]
click at [595, 340] on link "10" at bounding box center [594, 346] width 30 height 30
type input "[DATE]"
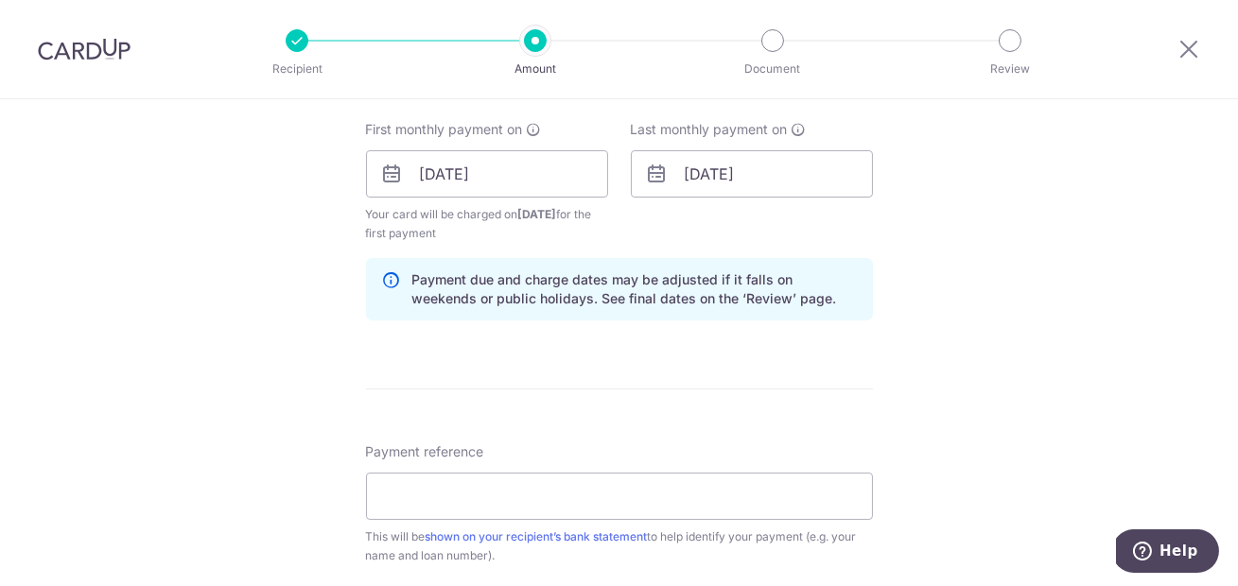
click at [873, 234] on div "Last monthly payment on [DATE]" at bounding box center [751, 181] width 265 height 123
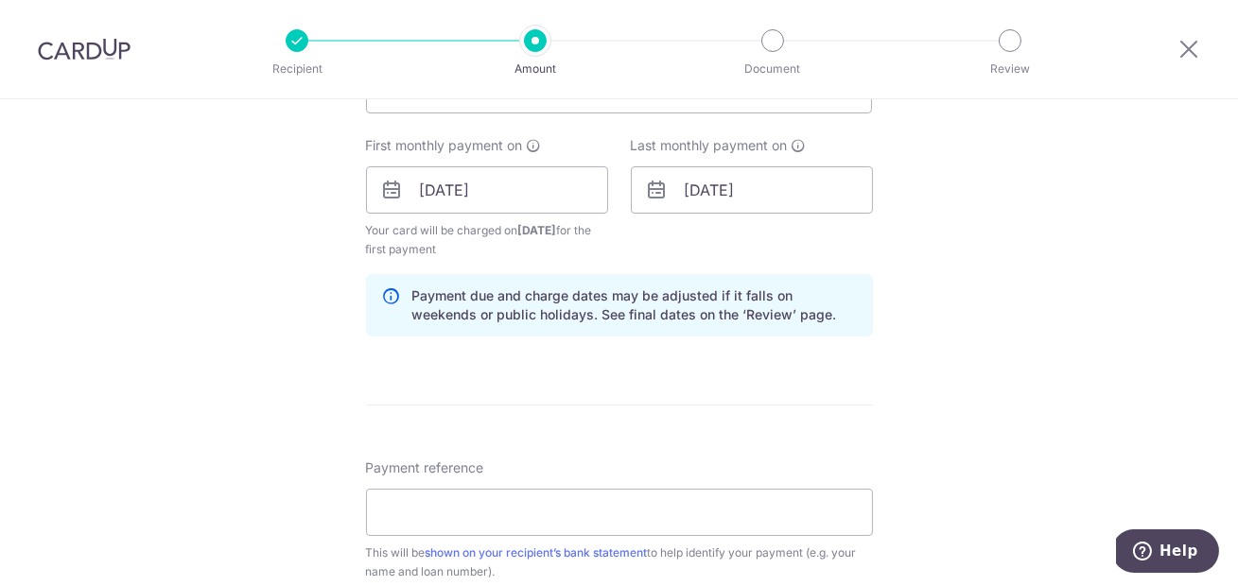
scroll to position [827, 0]
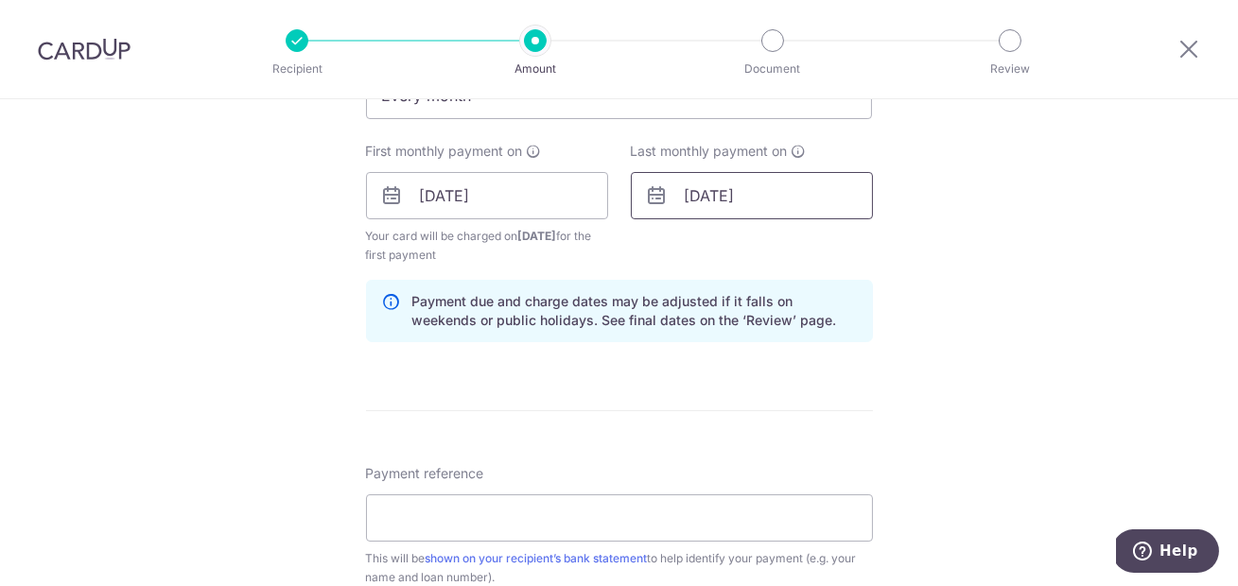
click at [825, 201] on input "[DATE]" at bounding box center [752, 195] width 242 height 47
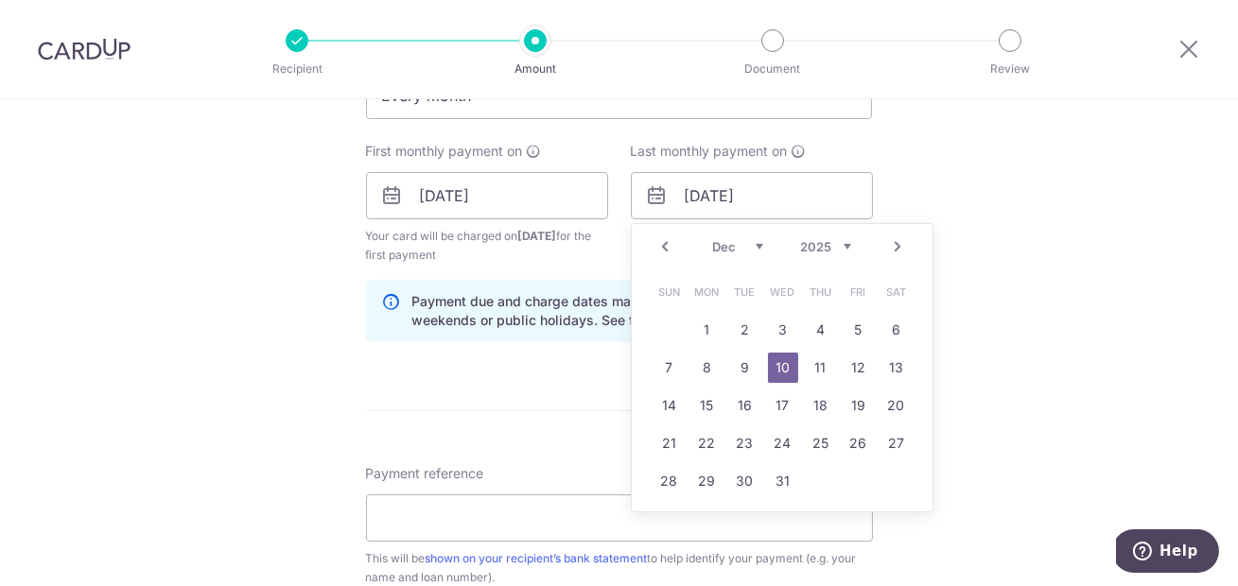
click at [1070, 263] on div "Tell us more about your payment Enter payment amount SGD 677.00 677.00 Recipien…" at bounding box center [619, 175] width 1238 height 1807
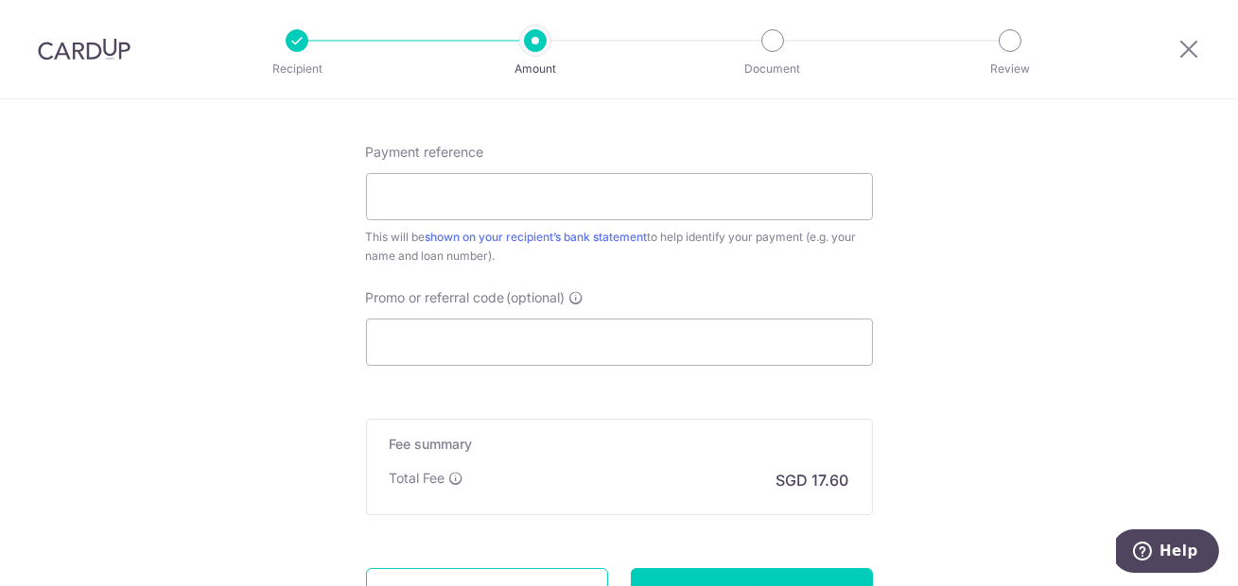
scroll to position [1171, 0]
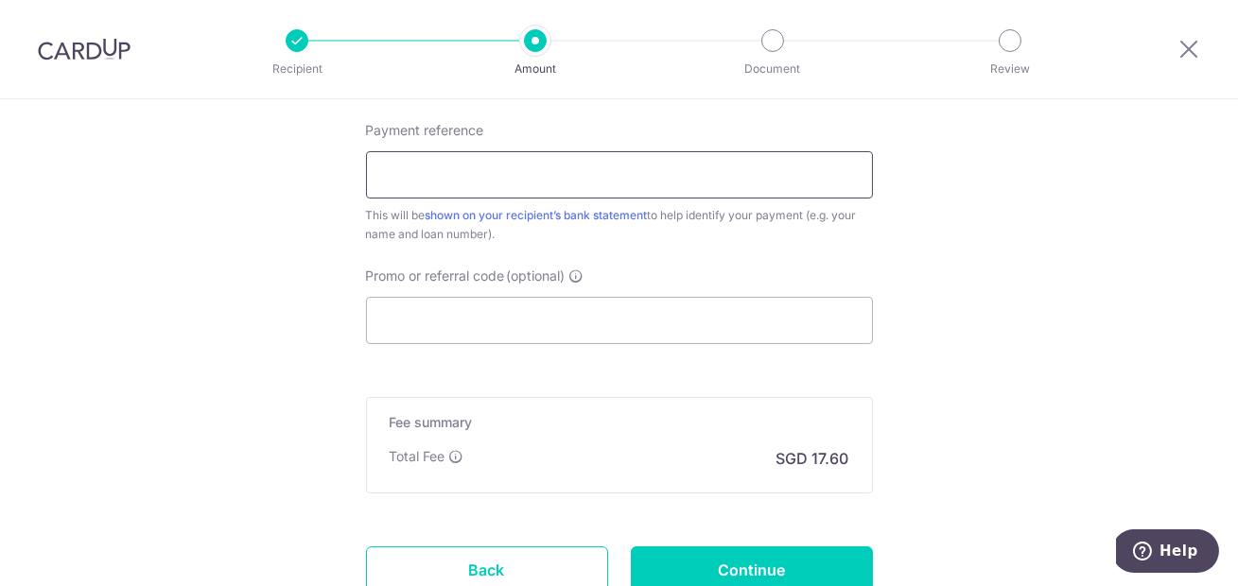
click at [623, 173] on input "Payment reference" at bounding box center [619, 174] width 507 height 47
type input "LOAN HPR059450B"
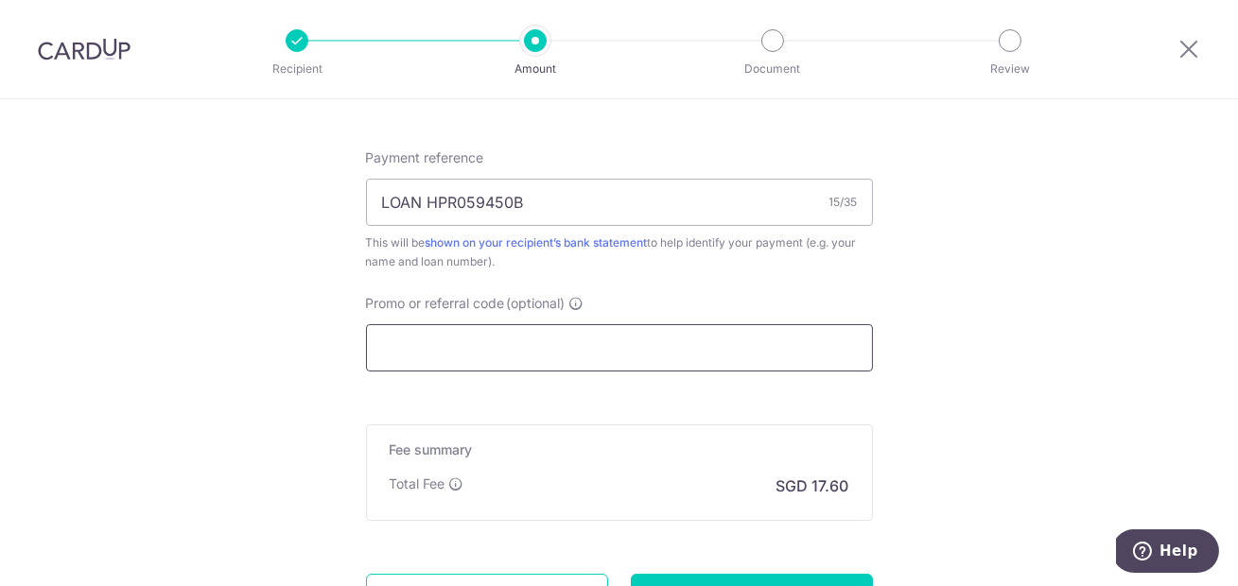
scroll to position [1123, 0]
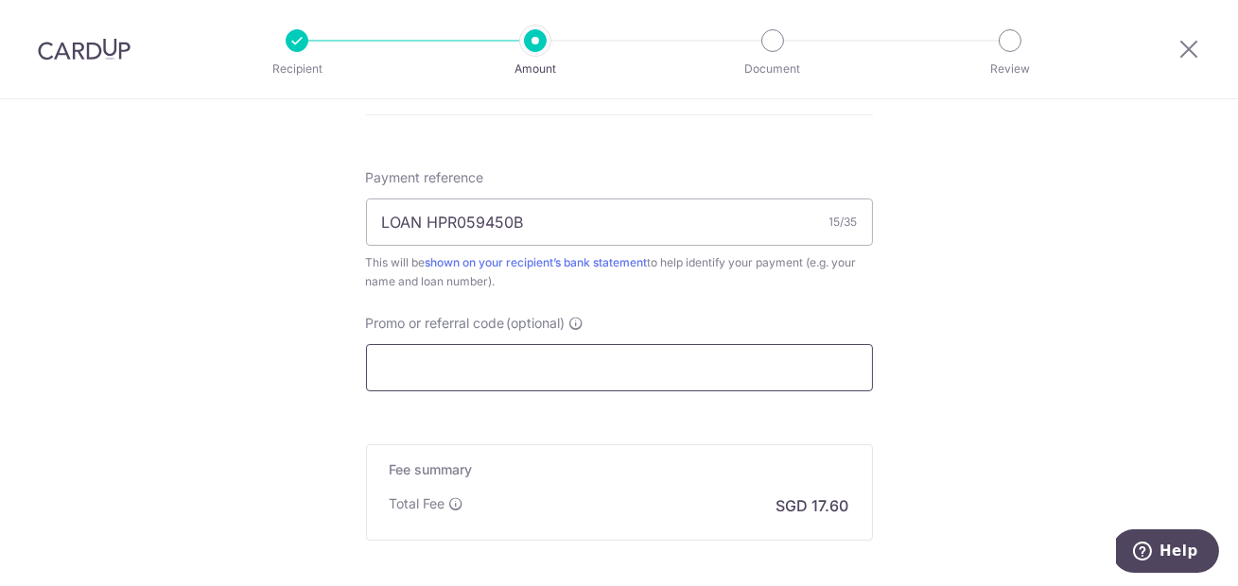
click at [513, 387] on input "Promo or referral code (optional)" at bounding box center [619, 367] width 507 height 47
paste input "3HOME25R"
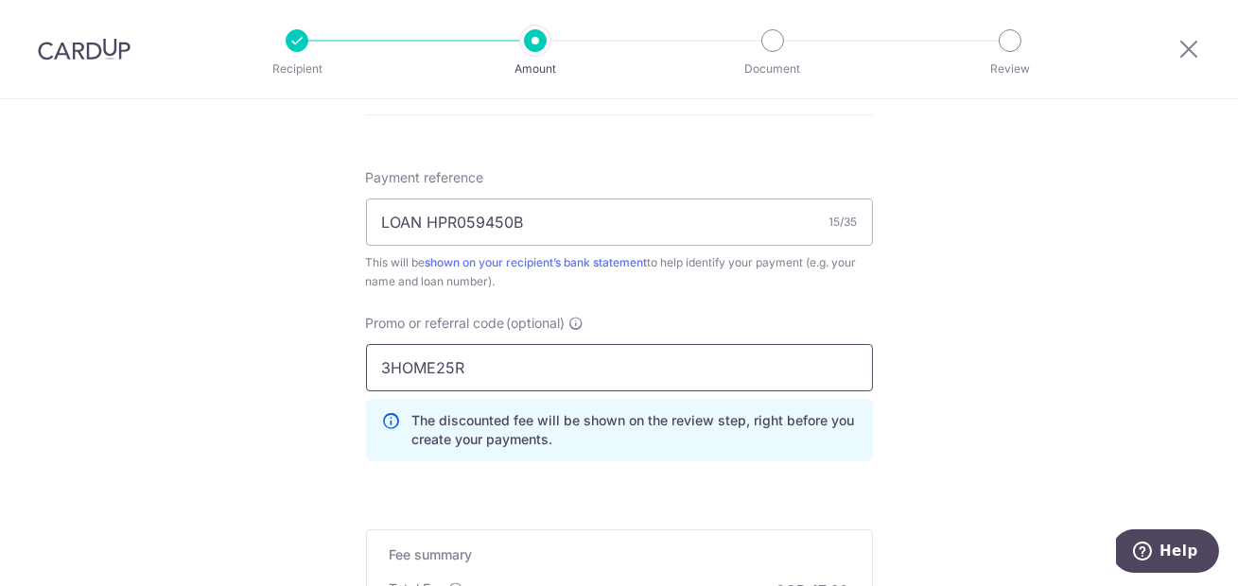
type input "3HOME25R"
click at [710, 303] on div "Payment reference LOAN HPR059450B 15/35 This will be shown on your recipient’s …" at bounding box center [619, 322] width 507 height 308
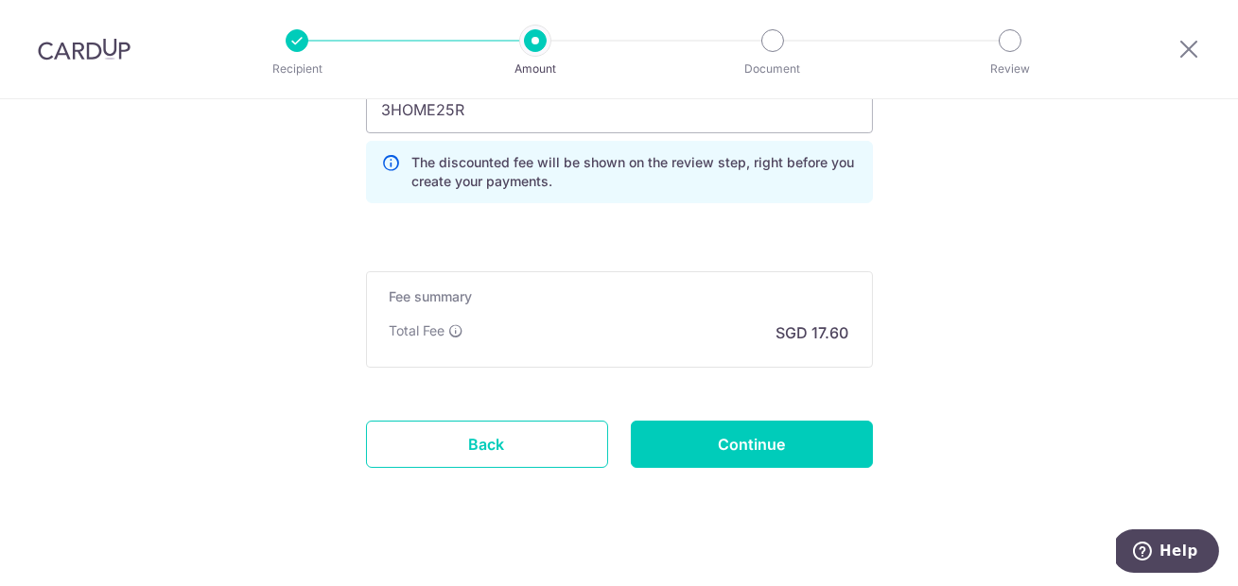
scroll to position [1403, 0]
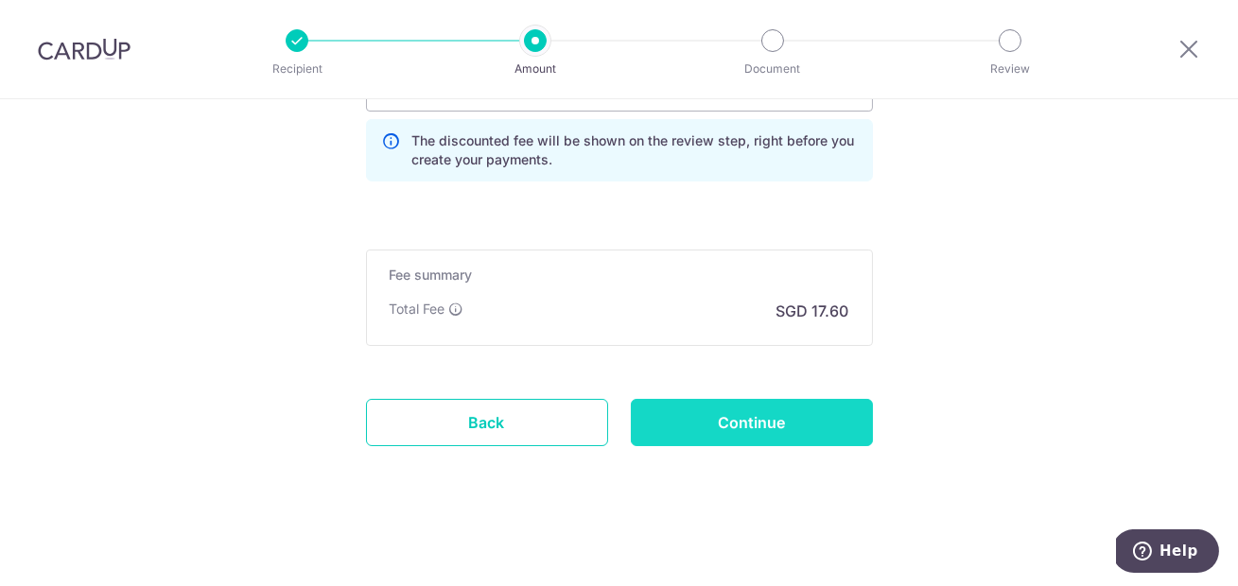
click at [757, 413] on input "Continue" at bounding box center [752, 422] width 242 height 47
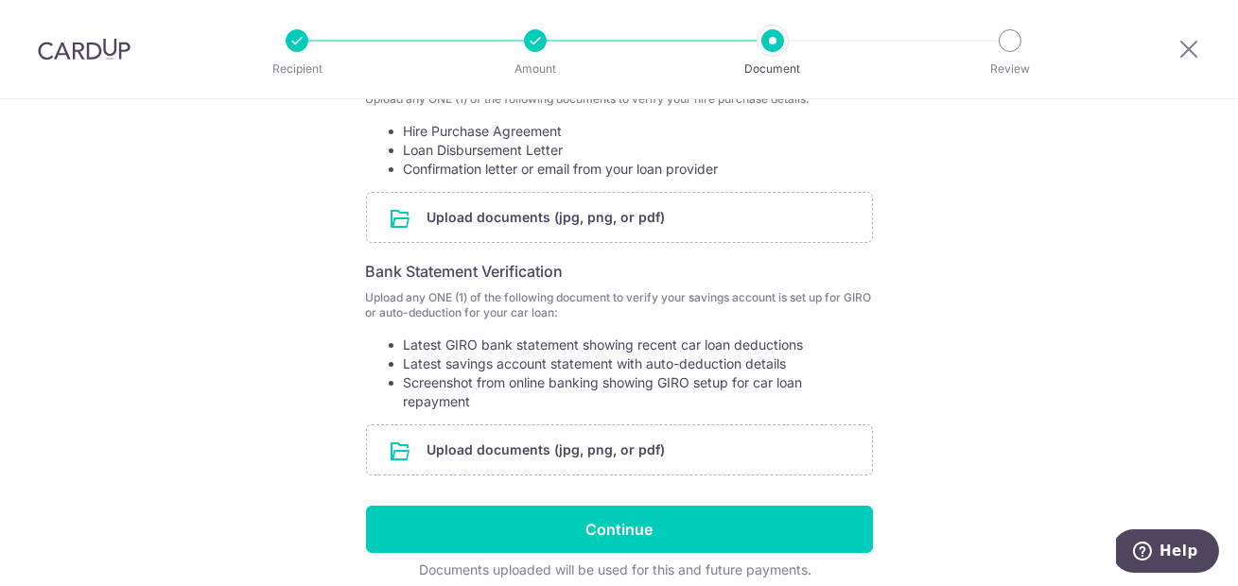
scroll to position [384, 0]
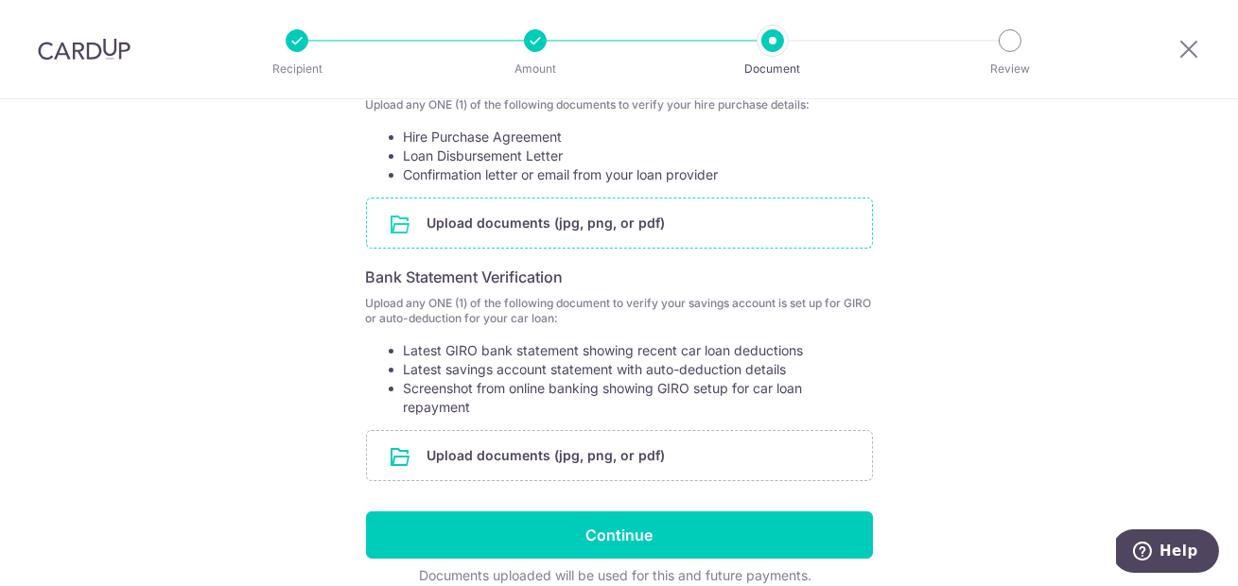
click at [479, 218] on input "file" at bounding box center [619, 223] width 505 height 49
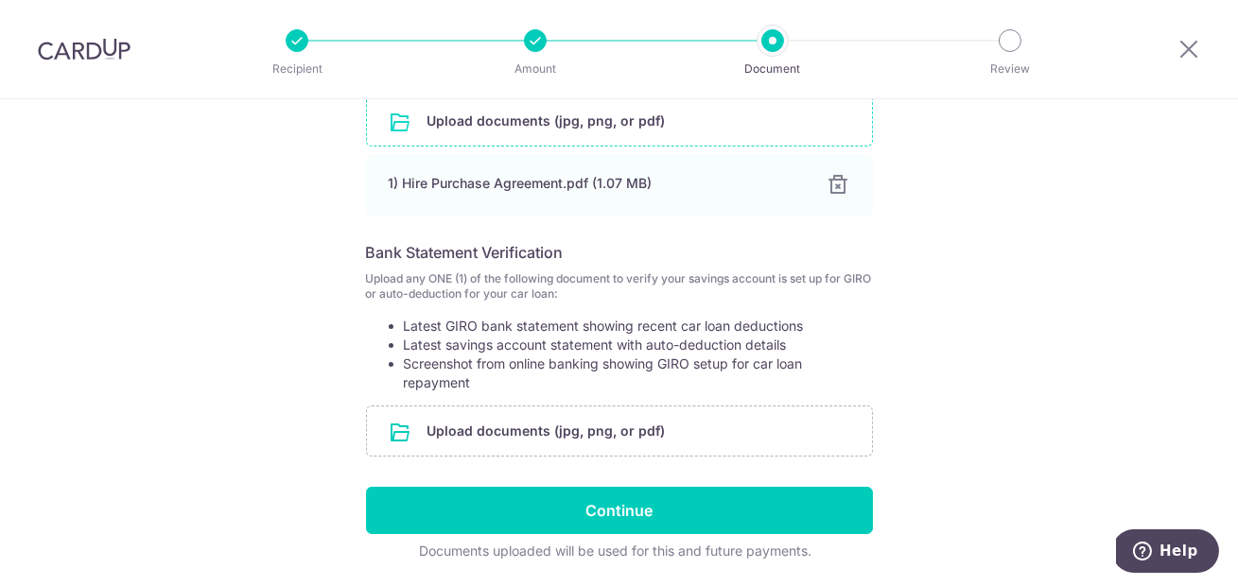
scroll to position [488, 0]
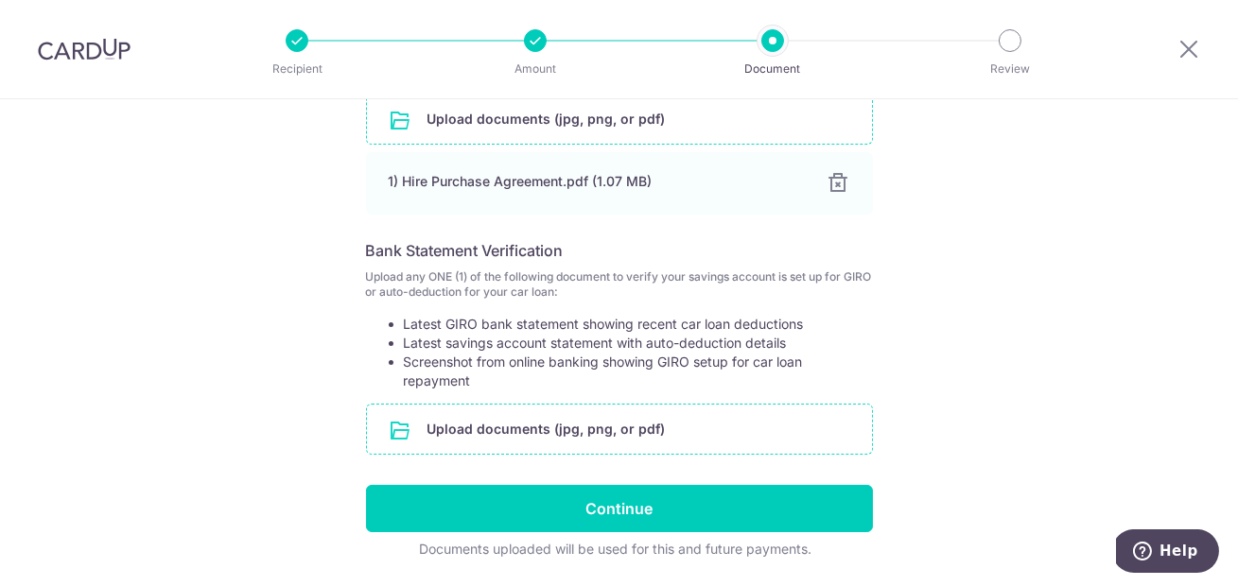
click at [521, 425] on input "file" at bounding box center [619, 429] width 505 height 49
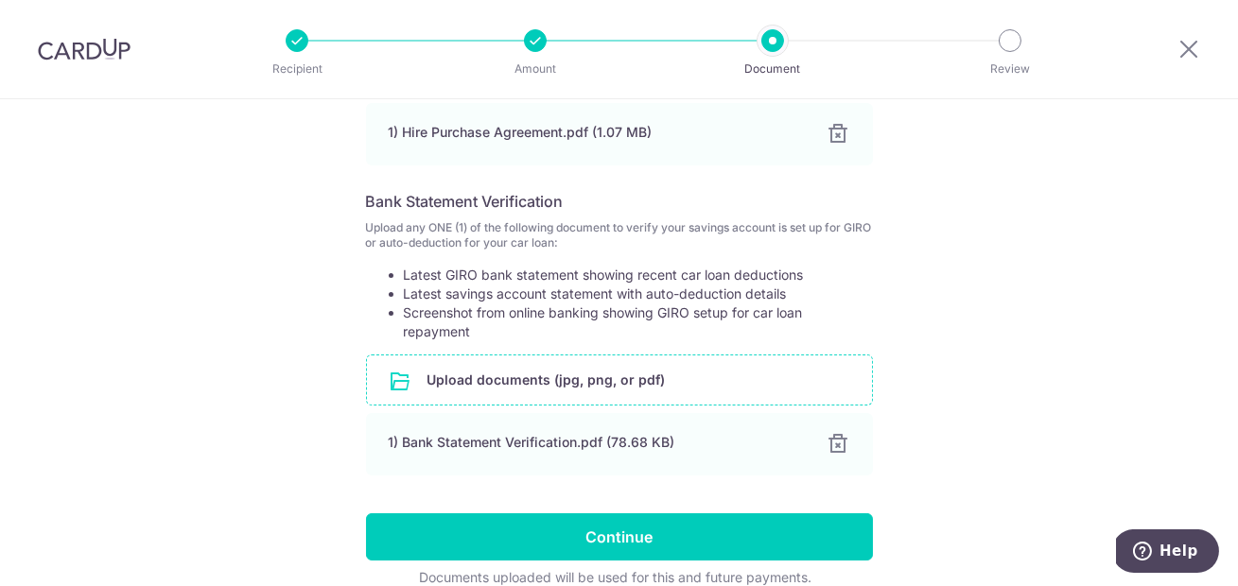
scroll to position [626, 0]
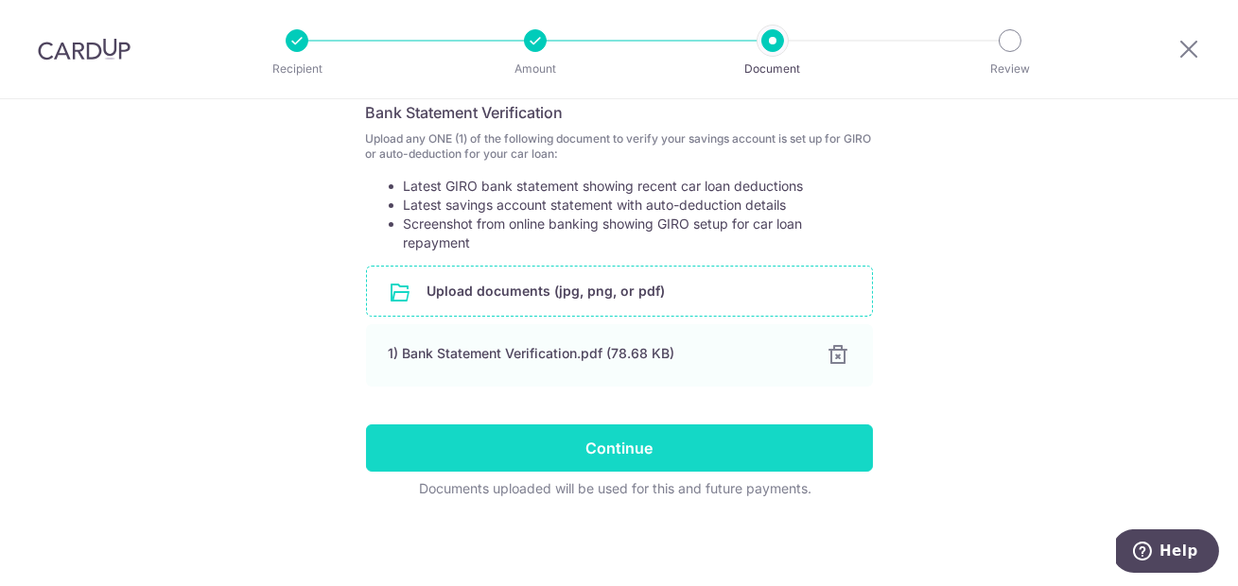
click at [626, 437] on input "Continue" at bounding box center [619, 448] width 507 height 47
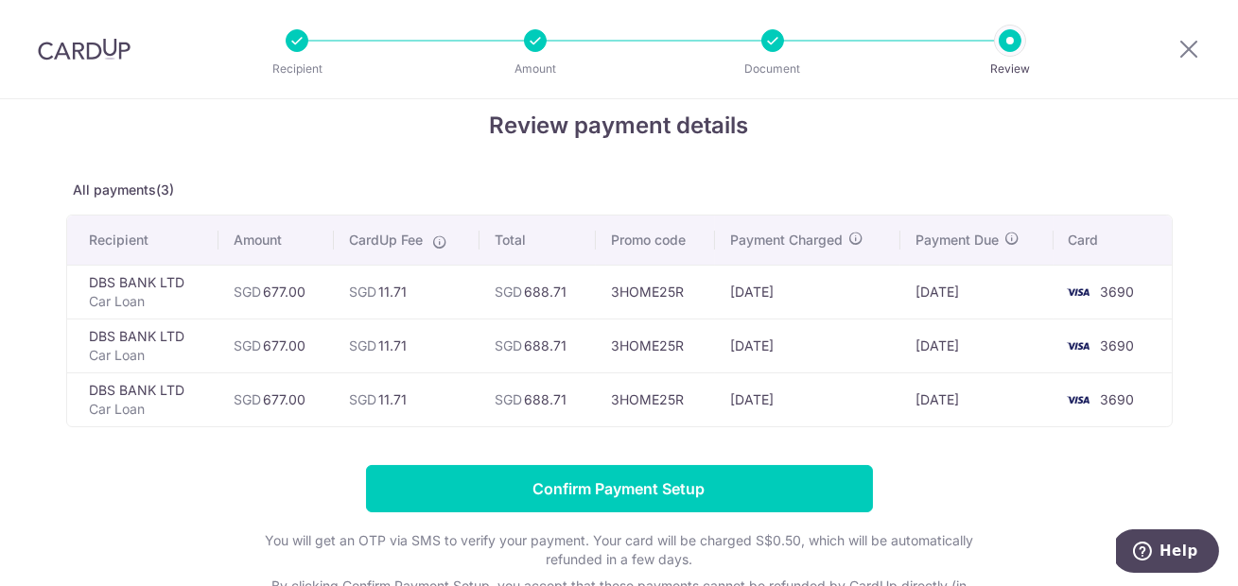
scroll to position [51, 0]
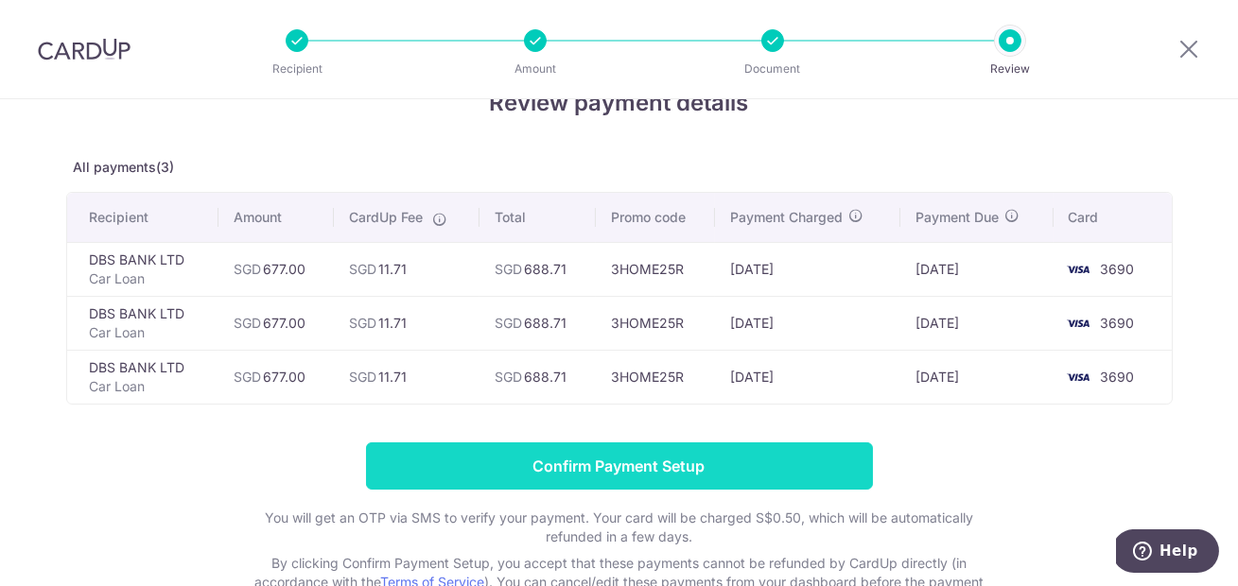
click at [635, 468] on input "Confirm Payment Setup" at bounding box center [619, 466] width 507 height 47
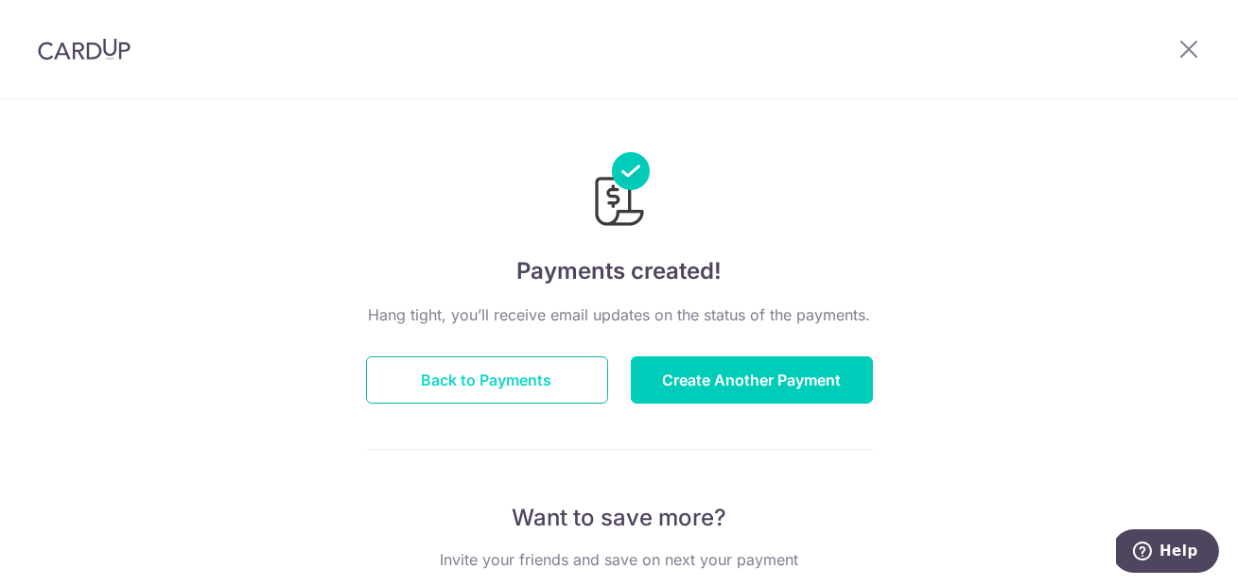
click at [506, 380] on button "Back to Payments" at bounding box center [487, 380] width 242 height 47
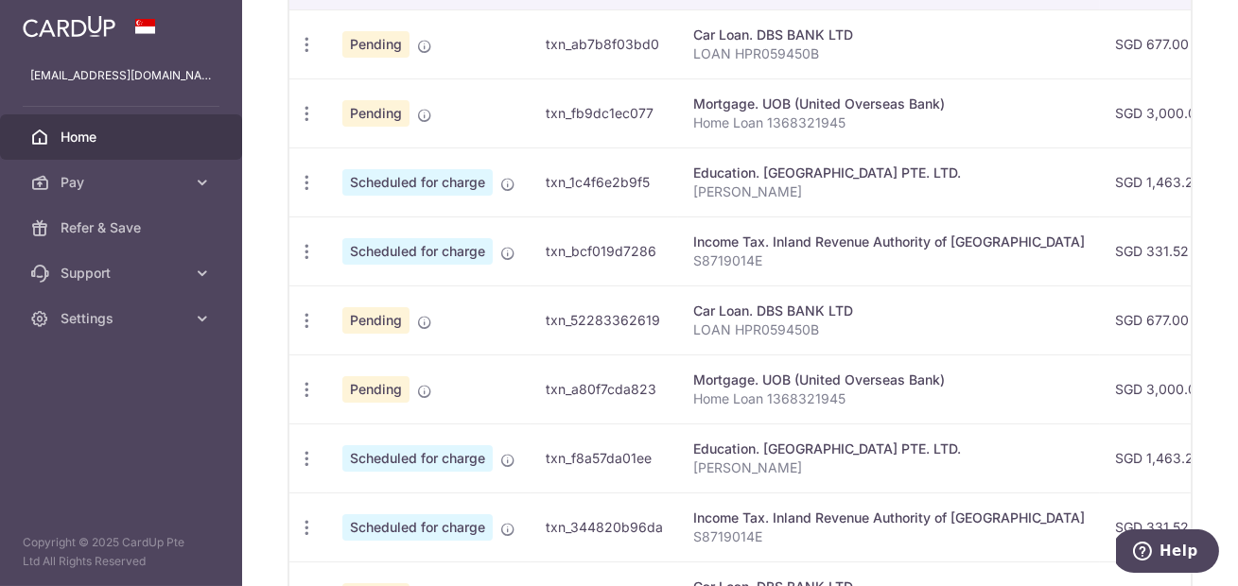
scroll to position [465, 0]
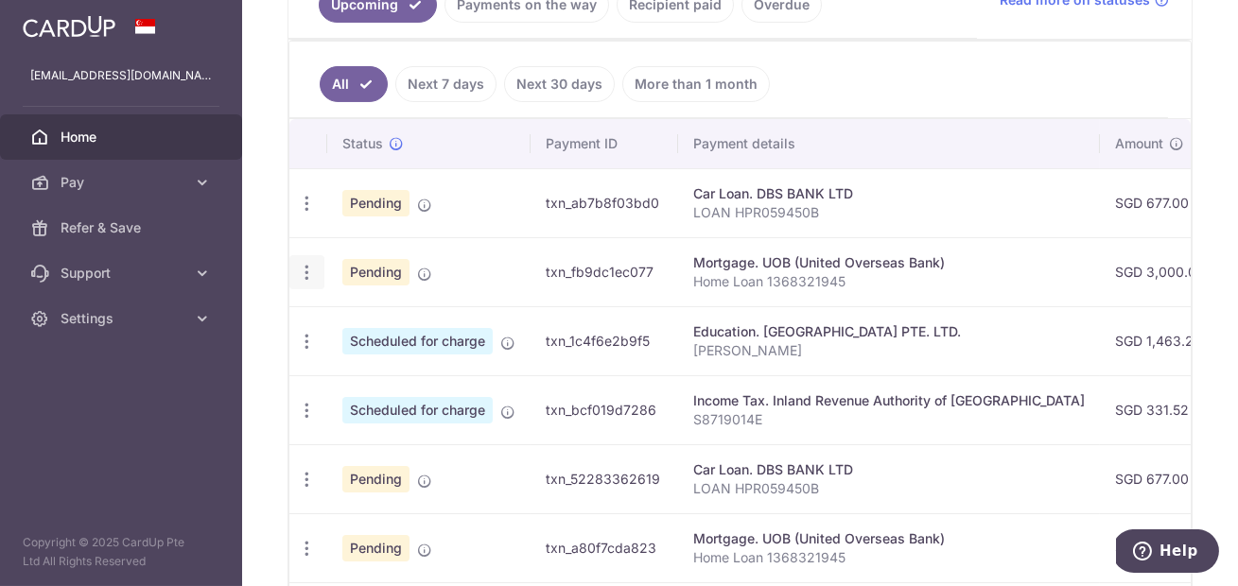
click at [309, 269] on icon "button" at bounding box center [307, 273] width 20 height 20
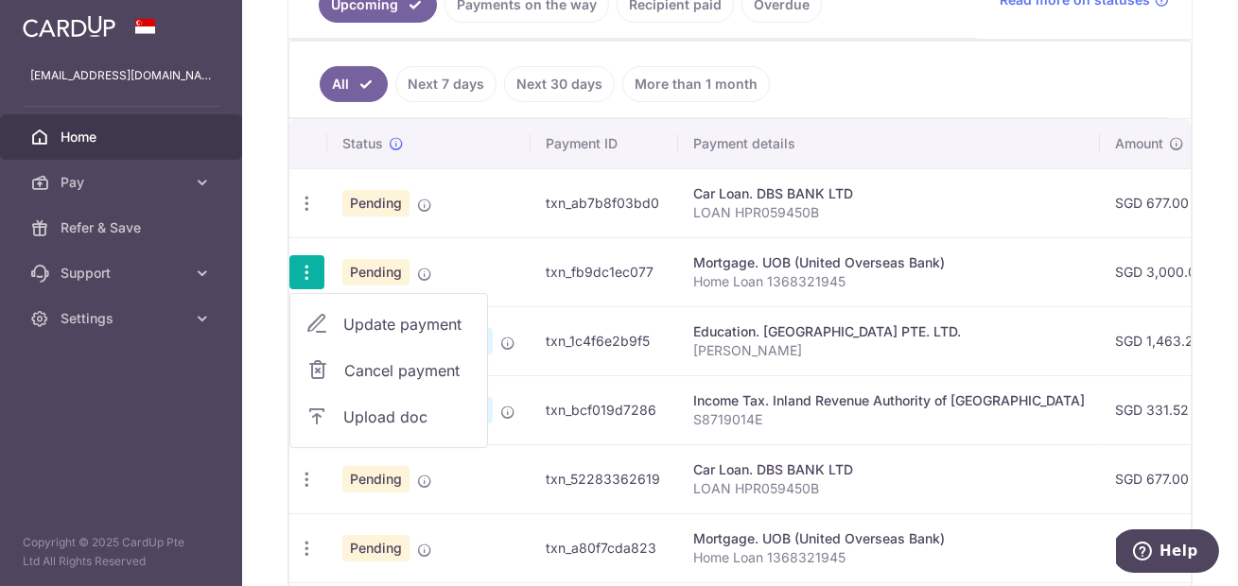
click at [789, 256] on div "Mortgage. UOB (United Overseas Bank)" at bounding box center [889, 262] width 392 height 19
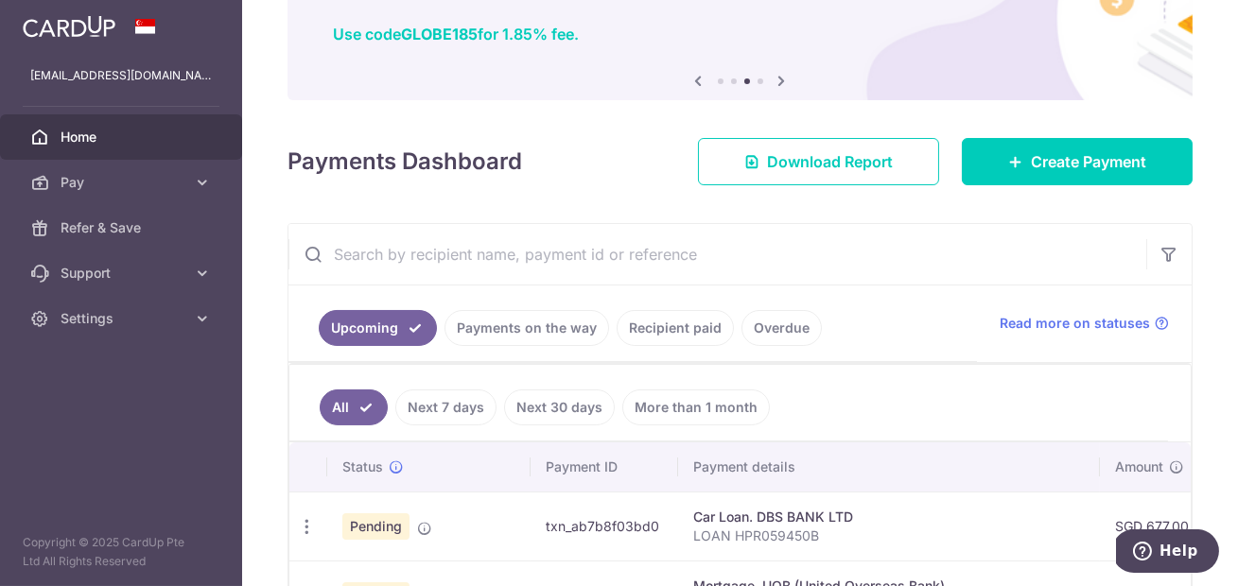
scroll to position [0, 0]
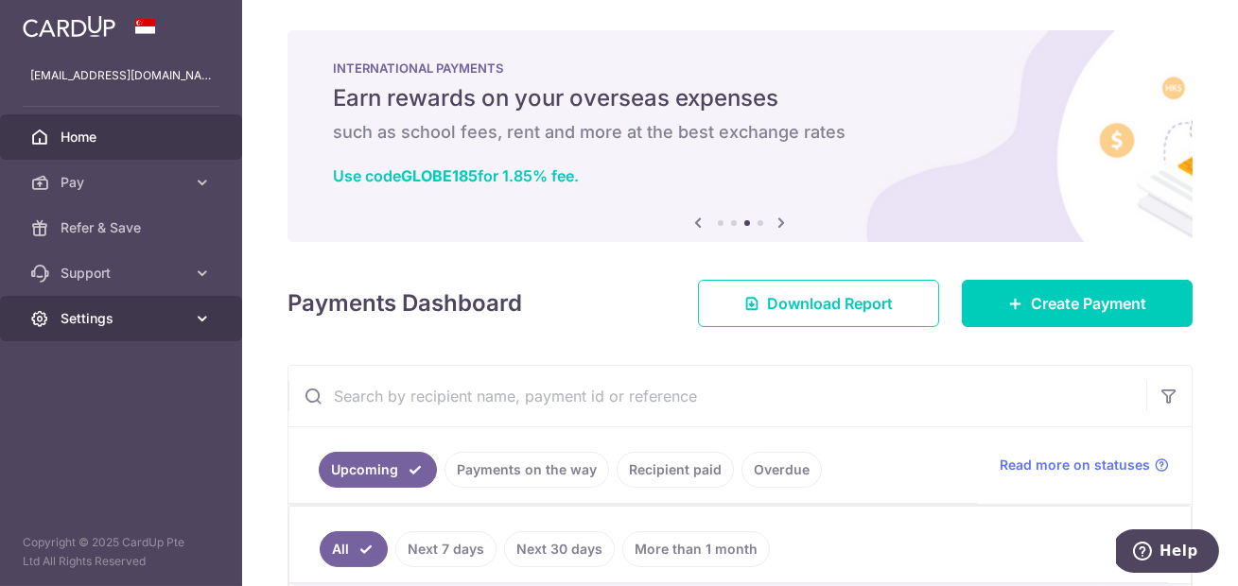
click at [180, 327] on span "Settings" at bounding box center [123, 318] width 125 height 19
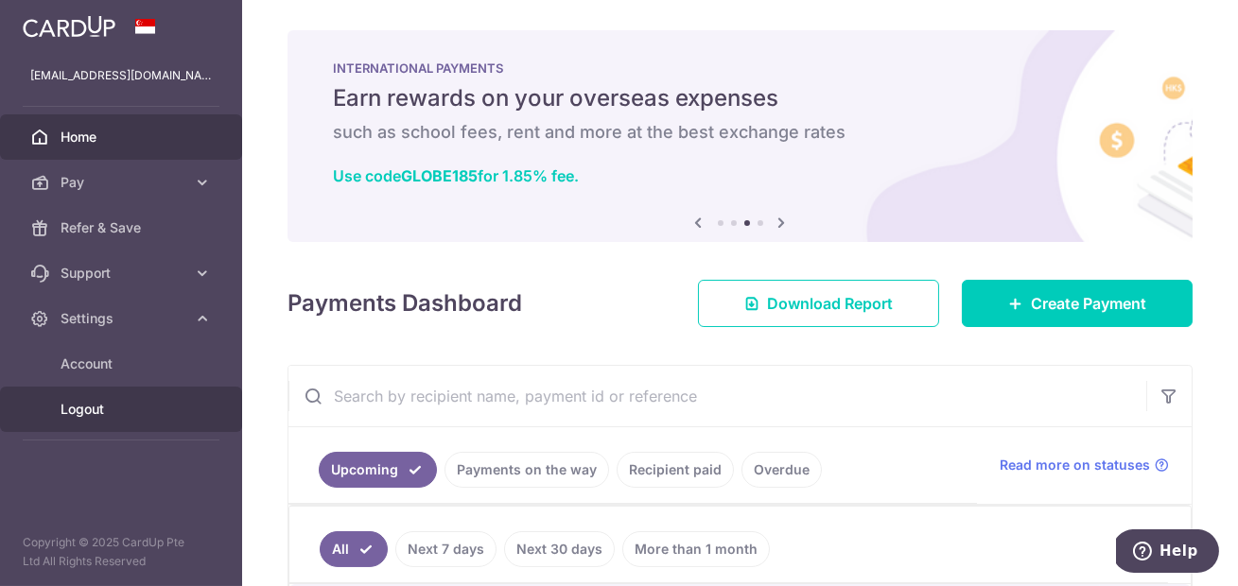
click at [98, 408] on span "Logout" at bounding box center [123, 409] width 125 height 19
